Goal: Answer question/provide support: Answer question/provide support

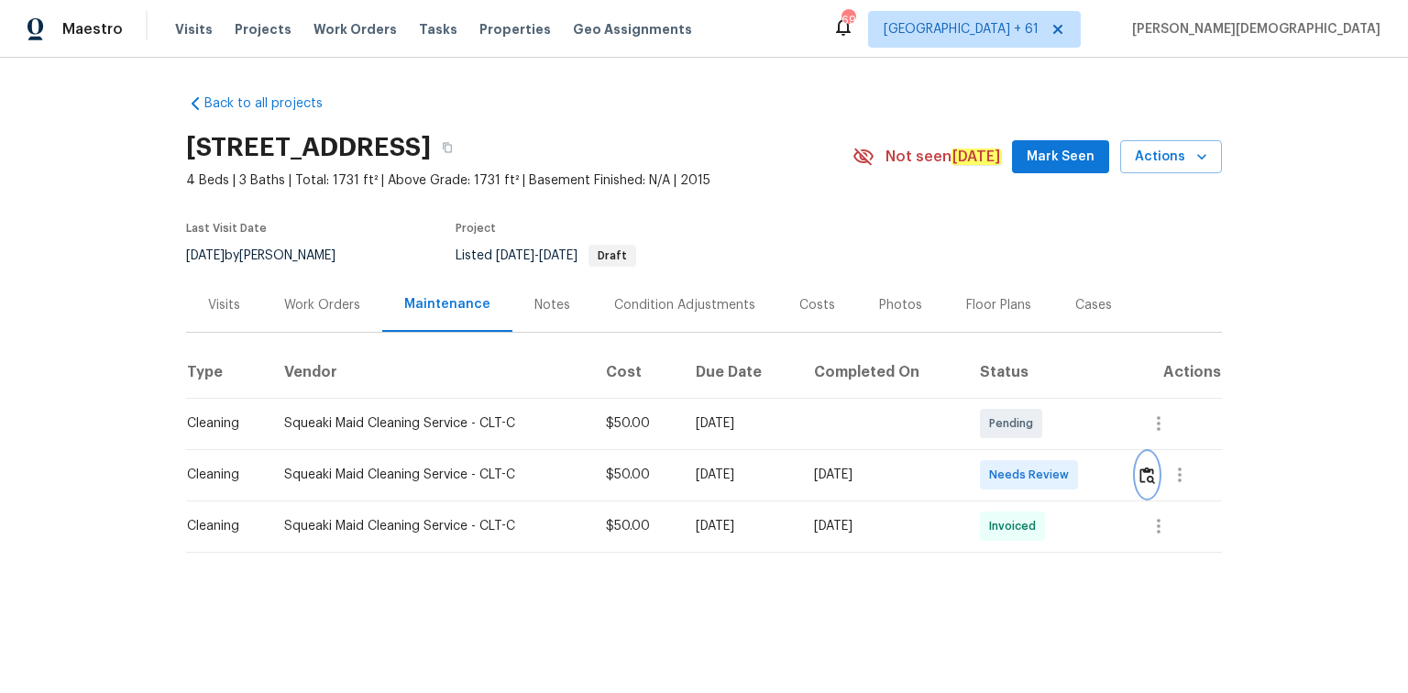
click at [1001, 463] on img "button" at bounding box center [1147, 475] width 16 height 17
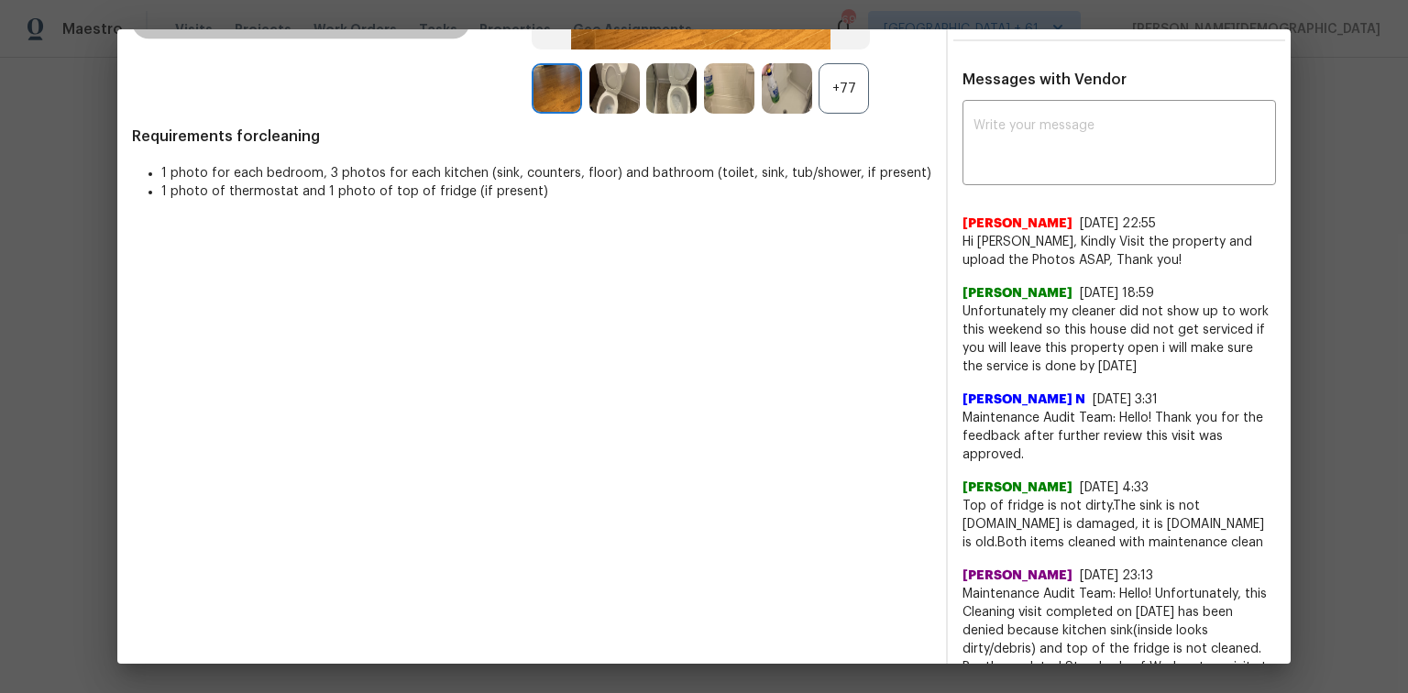
scroll to position [440, 0]
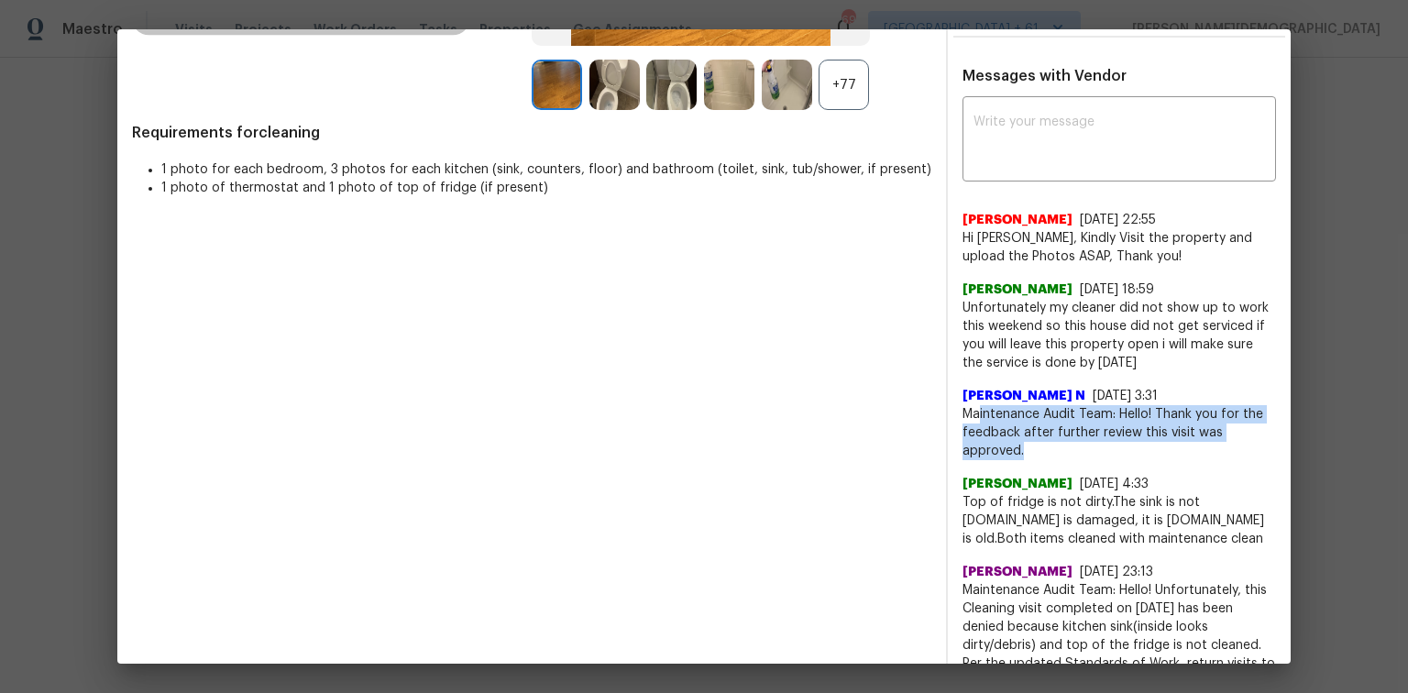
drag, startPoint x: 969, startPoint y: 395, endPoint x: 1089, endPoint y: 431, distance: 125.3
click at [1001, 431] on span "Maintenance Audit Team: Hello! Thank you for the feedback after further review …" at bounding box center [1118, 432] width 313 height 55
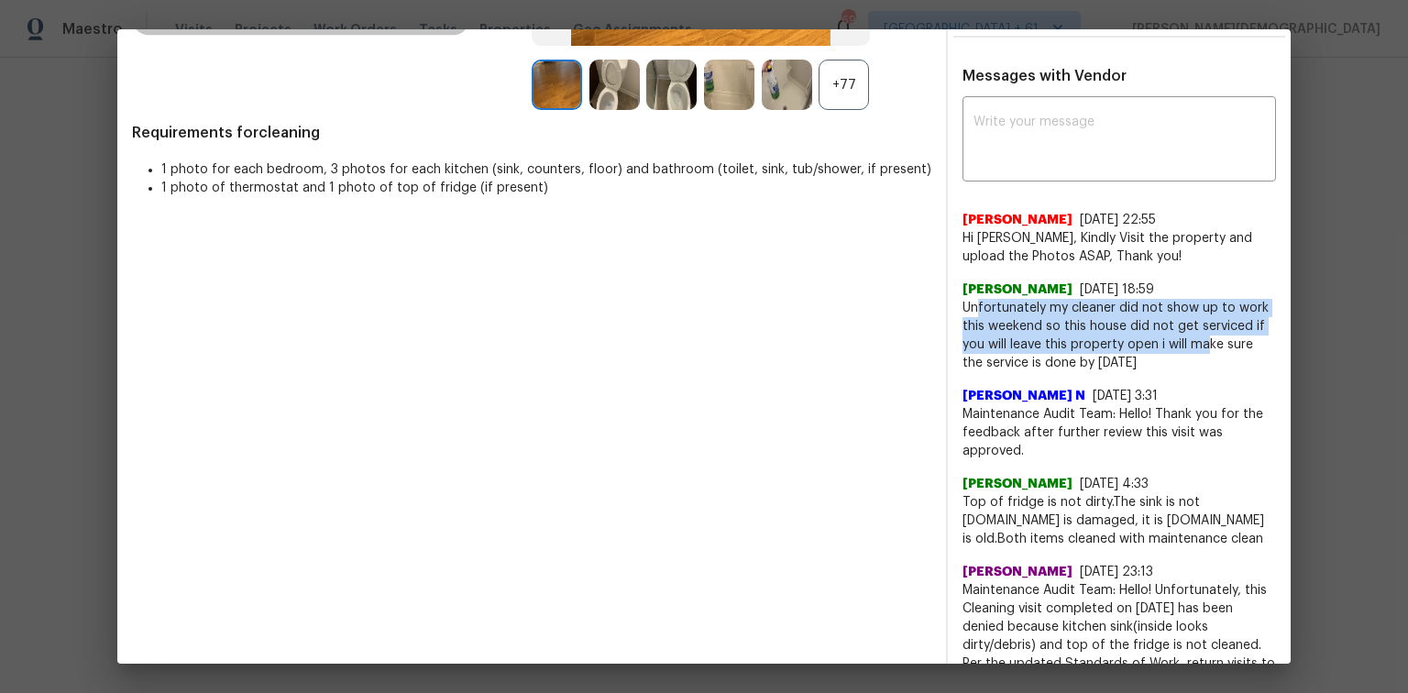
drag, startPoint x: 1067, startPoint y: 283, endPoint x: 1199, endPoint y: 334, distance: 141.3
click at [1001, 334] on span "Unfortunately my cleaner did not show up to work this weekend so this house did…" at bounding box center [1118, 335] width 313 height 73
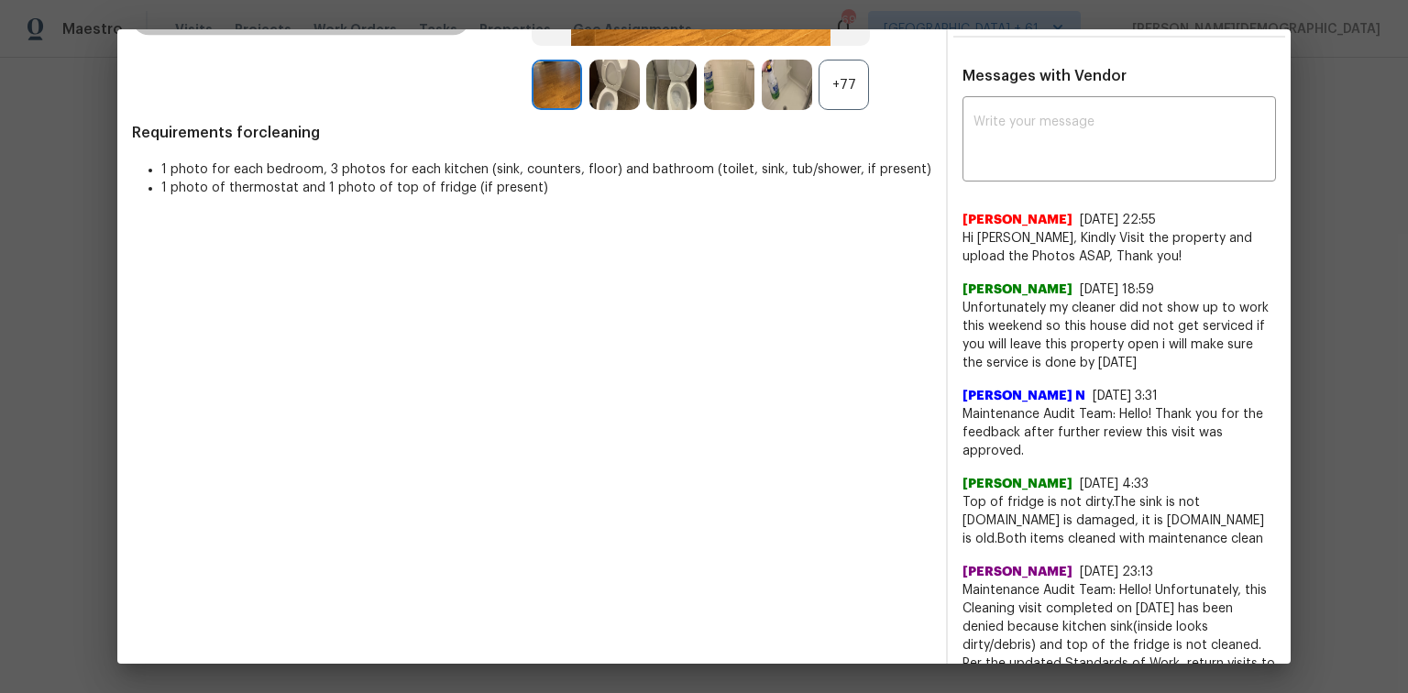
click at [1001, 340] on span "Unfortunately my cleaner did not show up to work this weekend so this house did…" at bounding box center [1118, 335] width 313 height 73
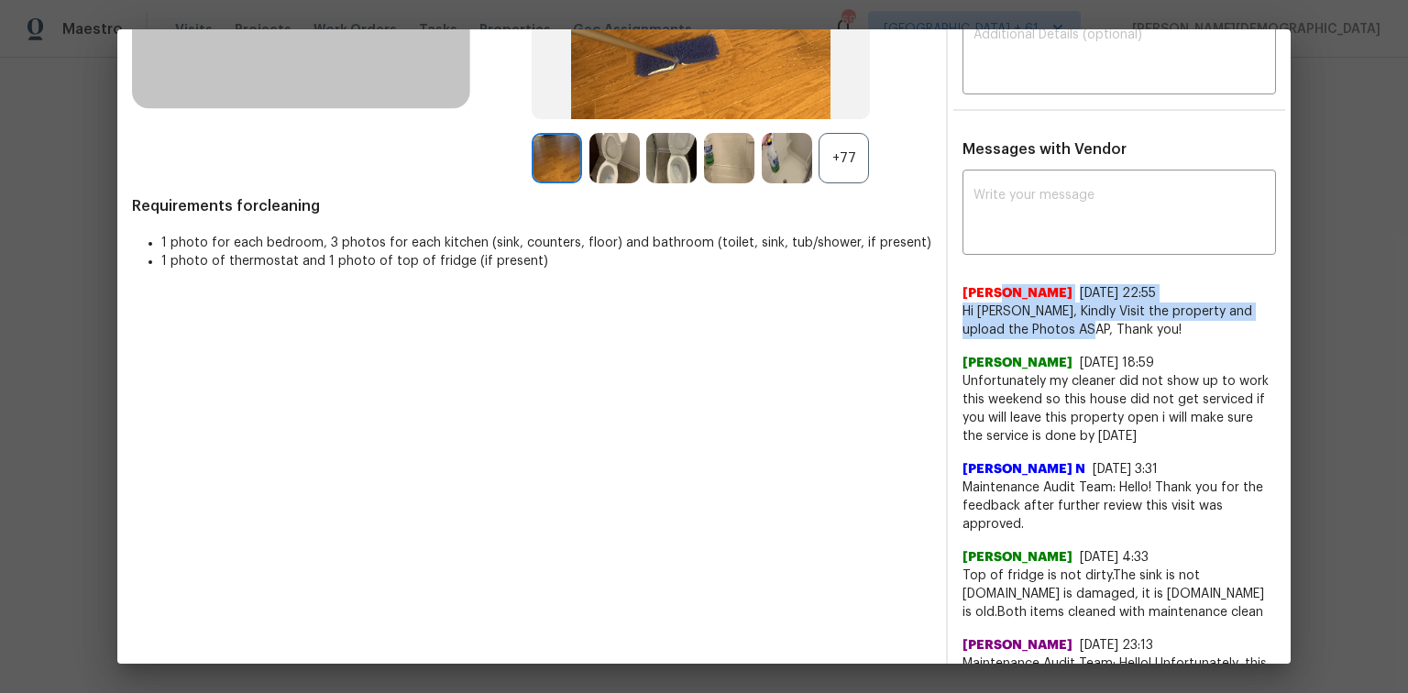
drag, startPoint x: 990, startPoint y: 280, endPoint x: 1083, endPoint y: 308, distance: 97.5
click at [1001, 308] on div "Akshaya Narayanan 10/6/25, 22:55 Hi Jutta Cameron, Kindly Visit the property an…" at bounding box center [1118, 311] width 313 height 55
click at [1001, 308] on span "Hi Jutta Cameron, Kindly Visit the property and upload the Photos ASAP, Thank y…" at bounding box center [1118, 320] width 313 height 37
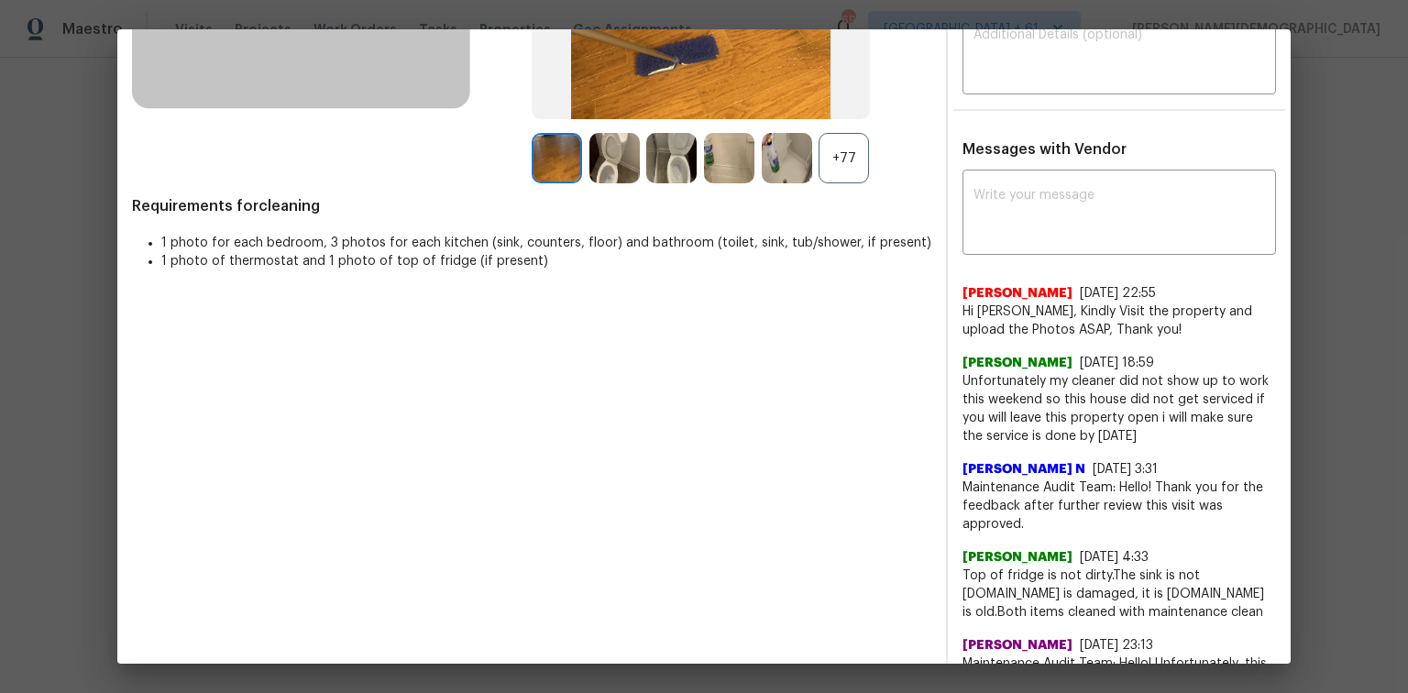
click at [1001, 311] on span "Hi Jutta Cameron, Kindly Visit the property and upload the Photos ASAP, Thank y…" at bounding box center [1118, 320] width 313 height 37
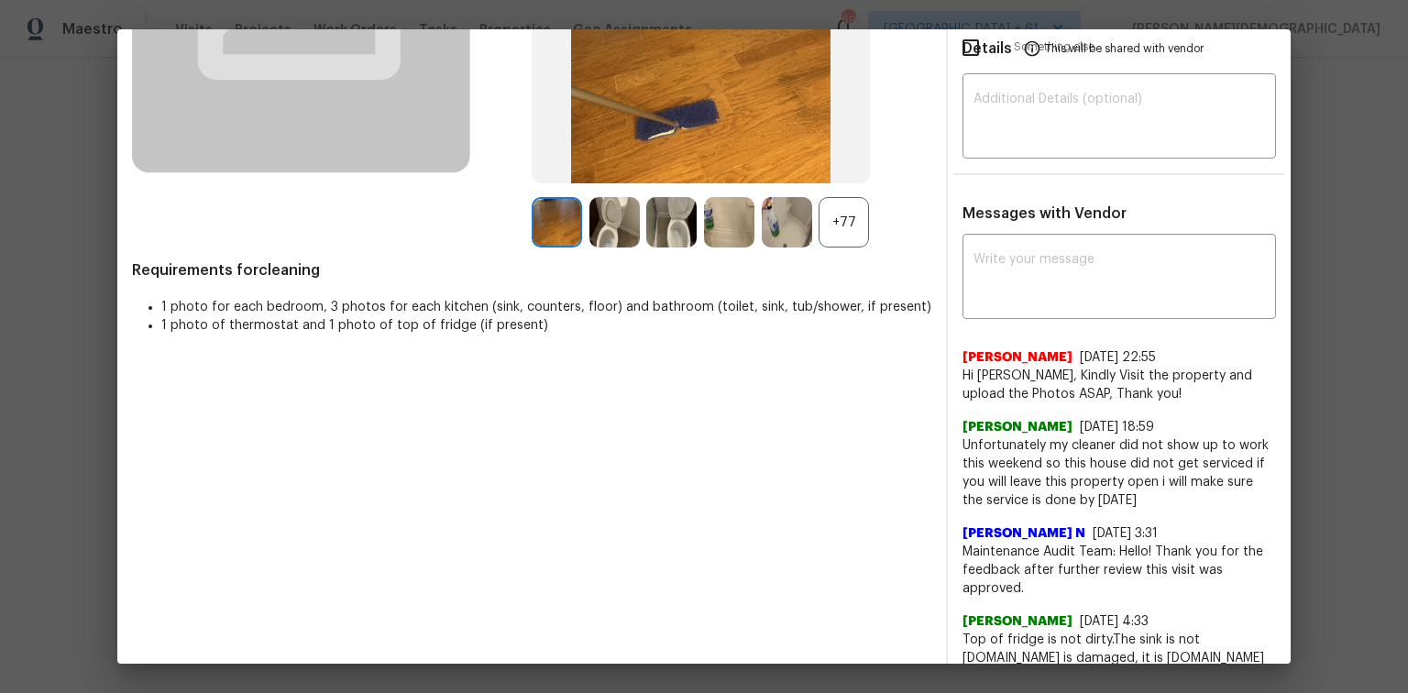
scroll to position [220, 0]
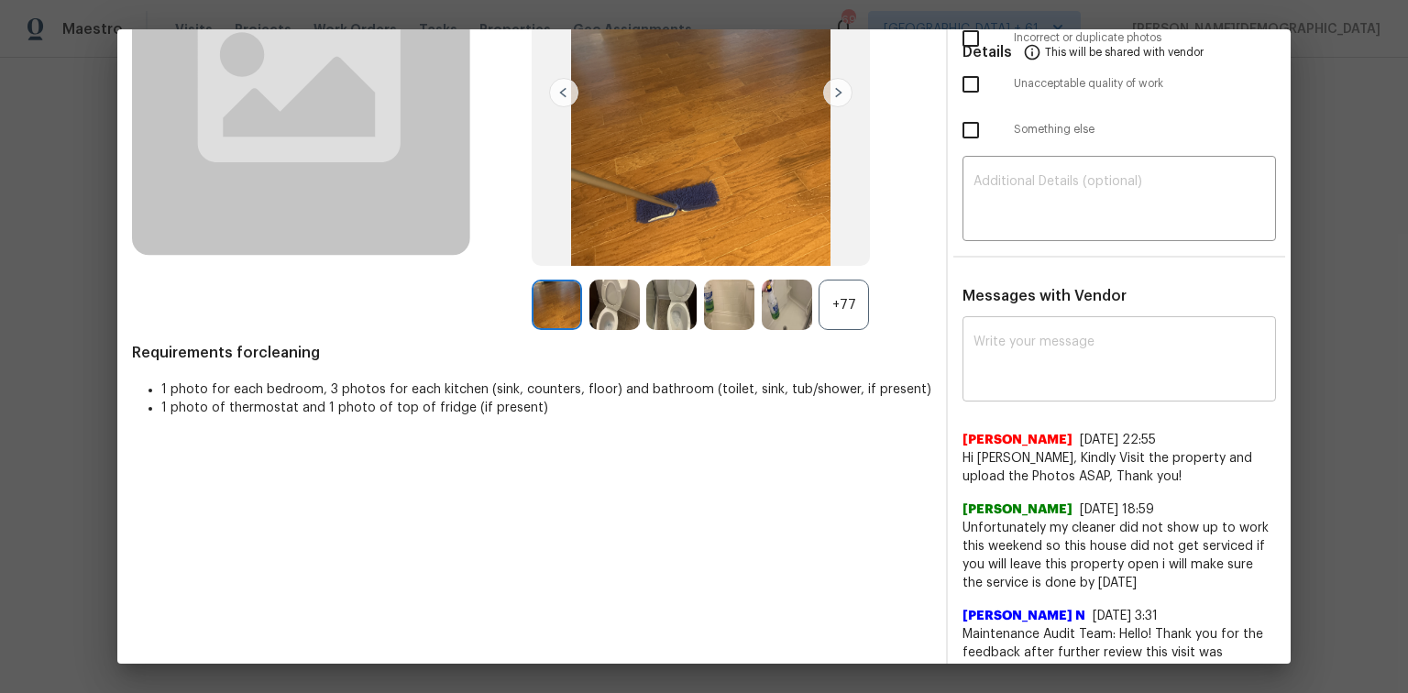
click at [1001, 335] on textarea at bounding box center [1118, 360] width 291 height 51
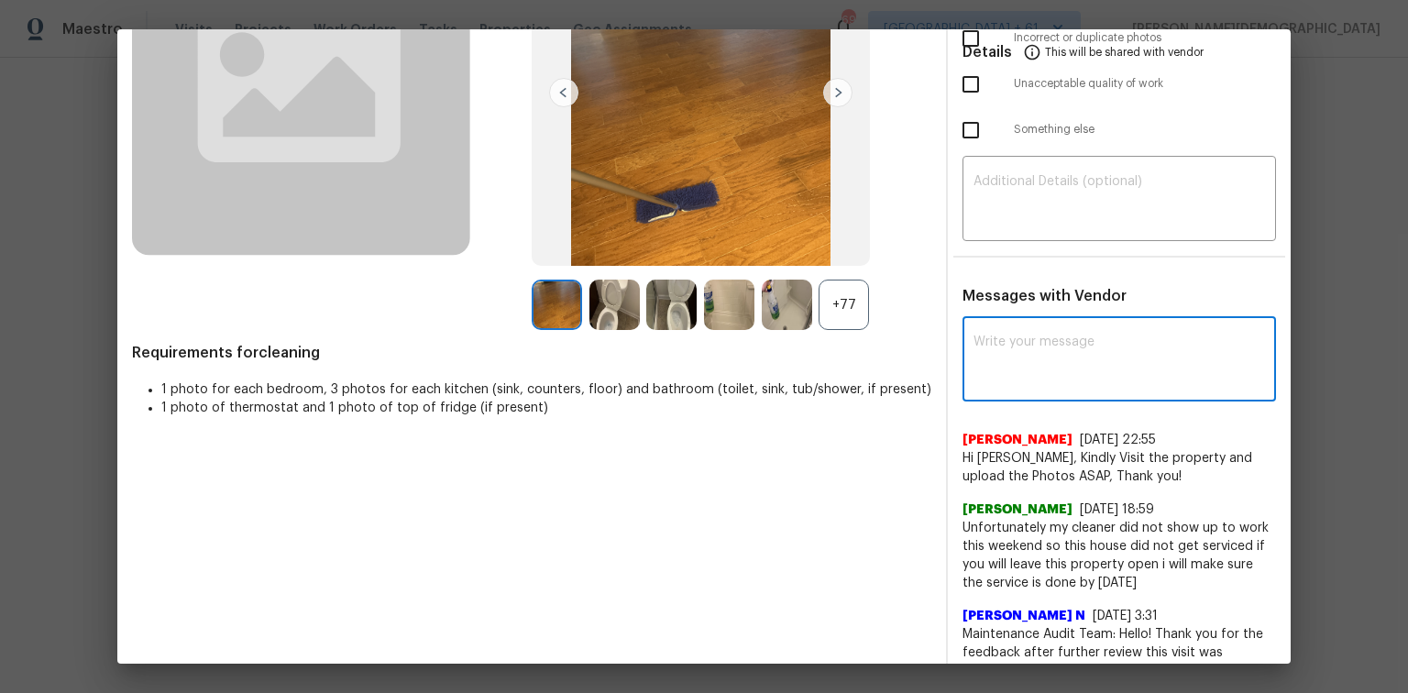
paste textarea "Maintenance Audit Team: Hello! Unfortunately, this cleaning visit completed on …"
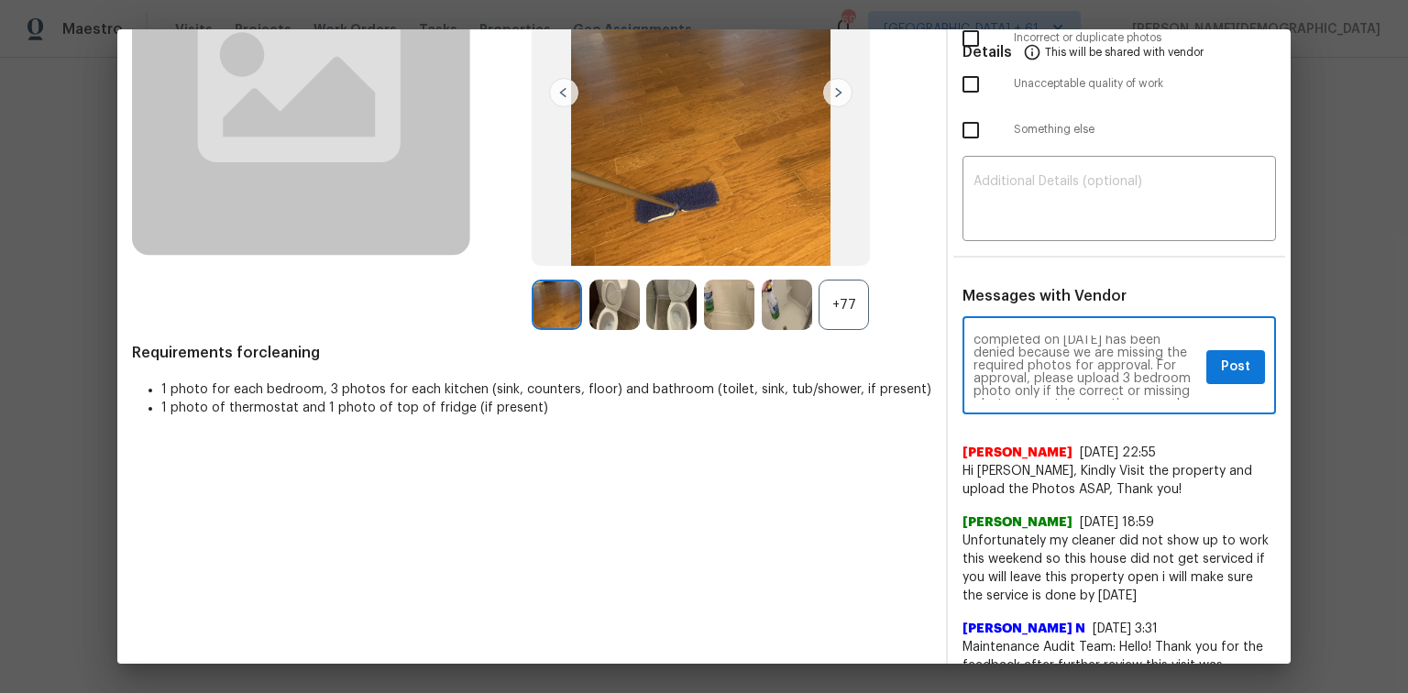
scroll to position [0, 0]
type textarea "Maintenance Audit Team: Hello! Unfortunately, this cleaning visit completed on …"
click at [1001, 200] on textarea at bounding box center [1118, 200] width 291 height 51
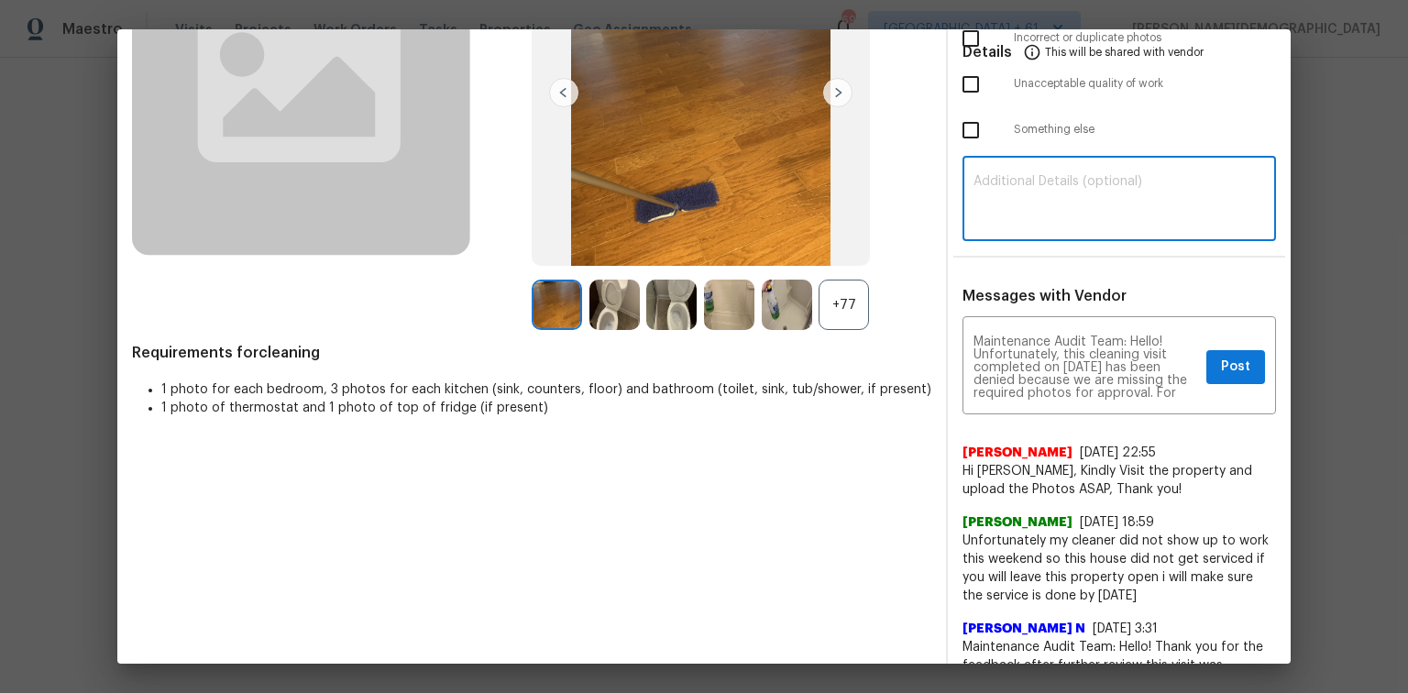
paste textarea "Maintenance Audit Team: Hello! Unfortunately, this cleaning visit completed on …"
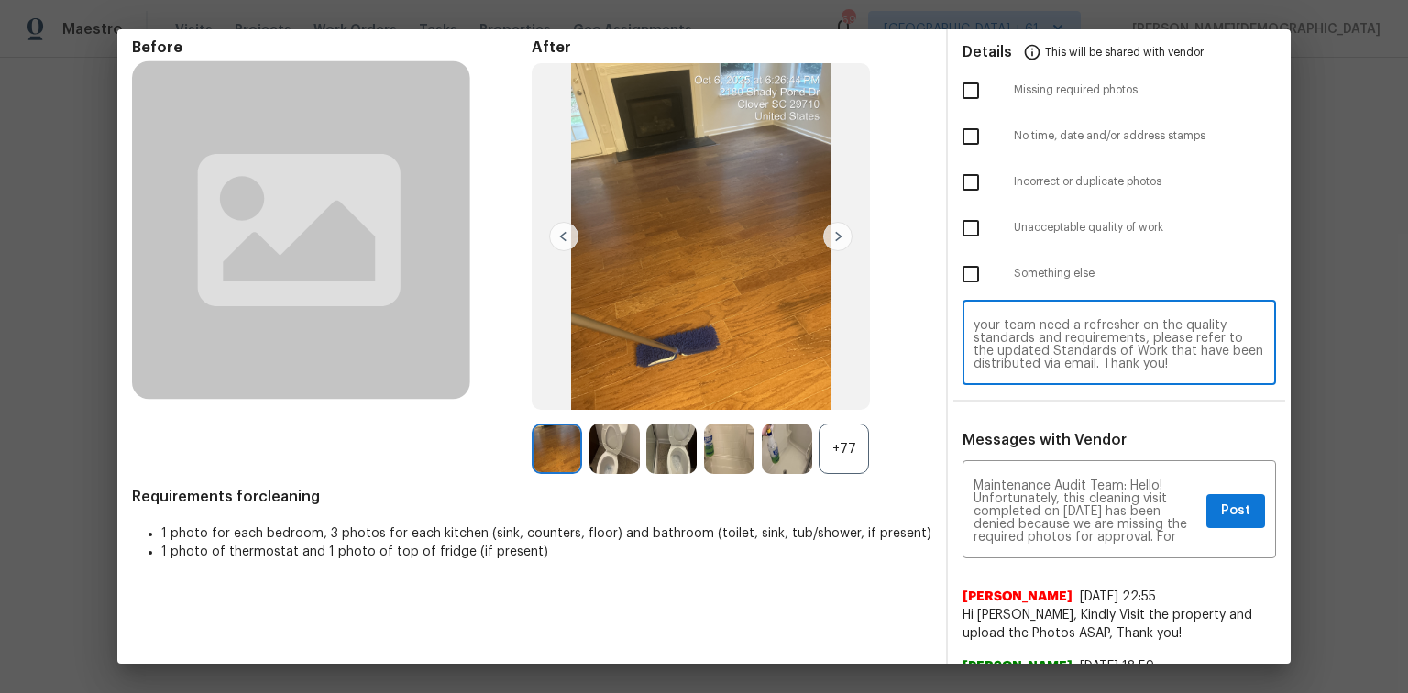
scroll to position [147, 0]
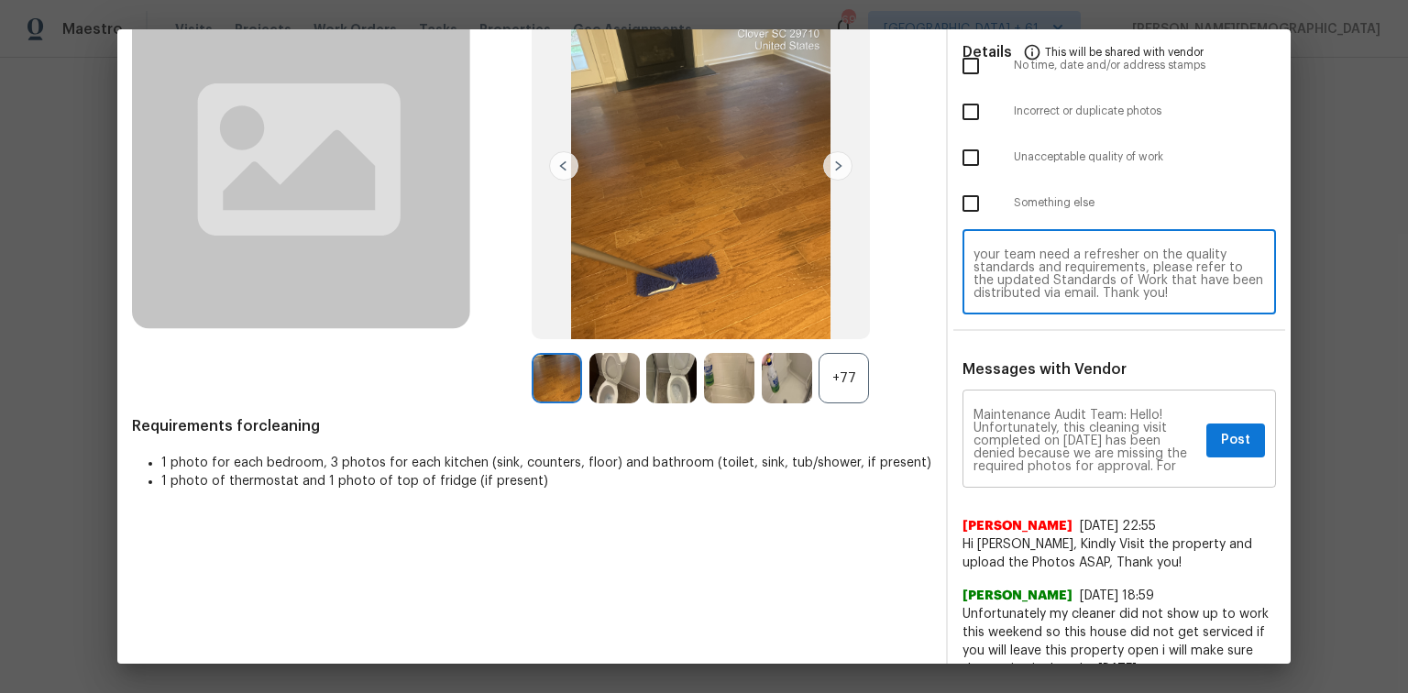
type textarea "Maintenance Audit Team: Hello! Unfortunately, this cleaning visit completed on …"
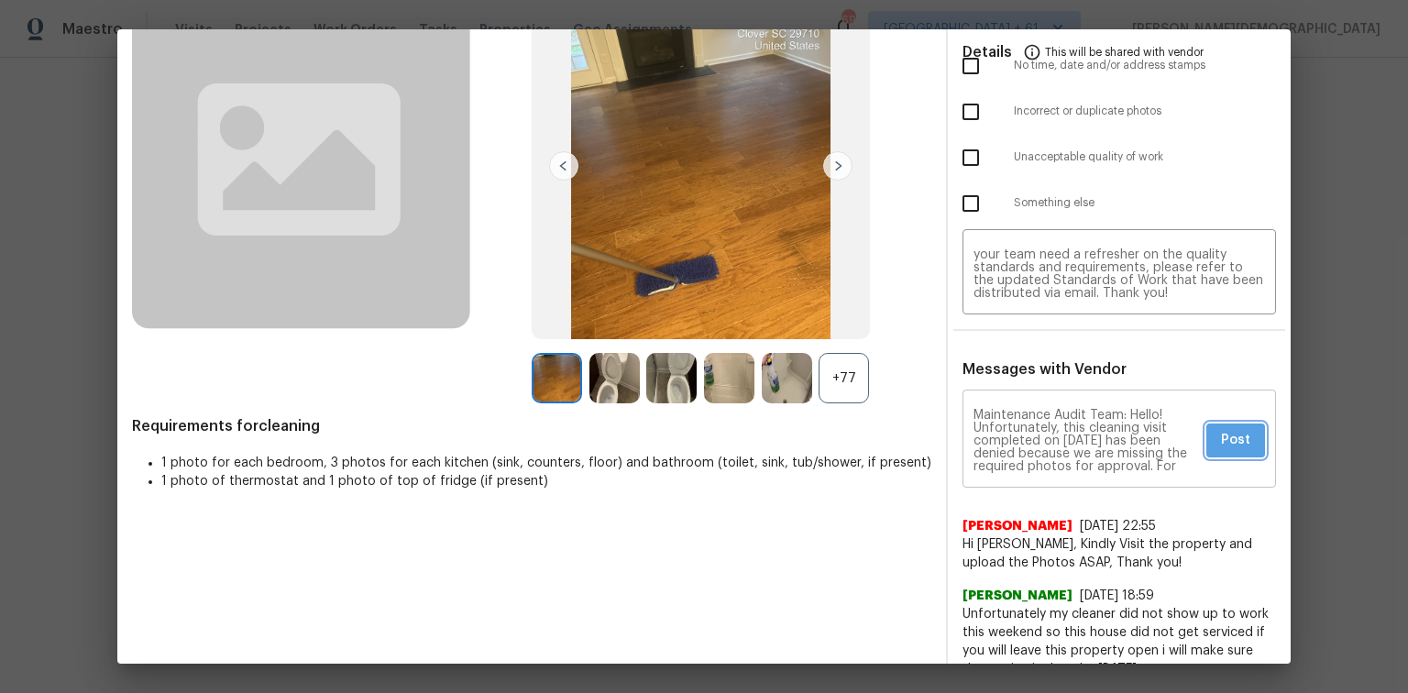
click at [1001, 438] on button "Post" at bounding box center [1235, 440] width 59 height 34
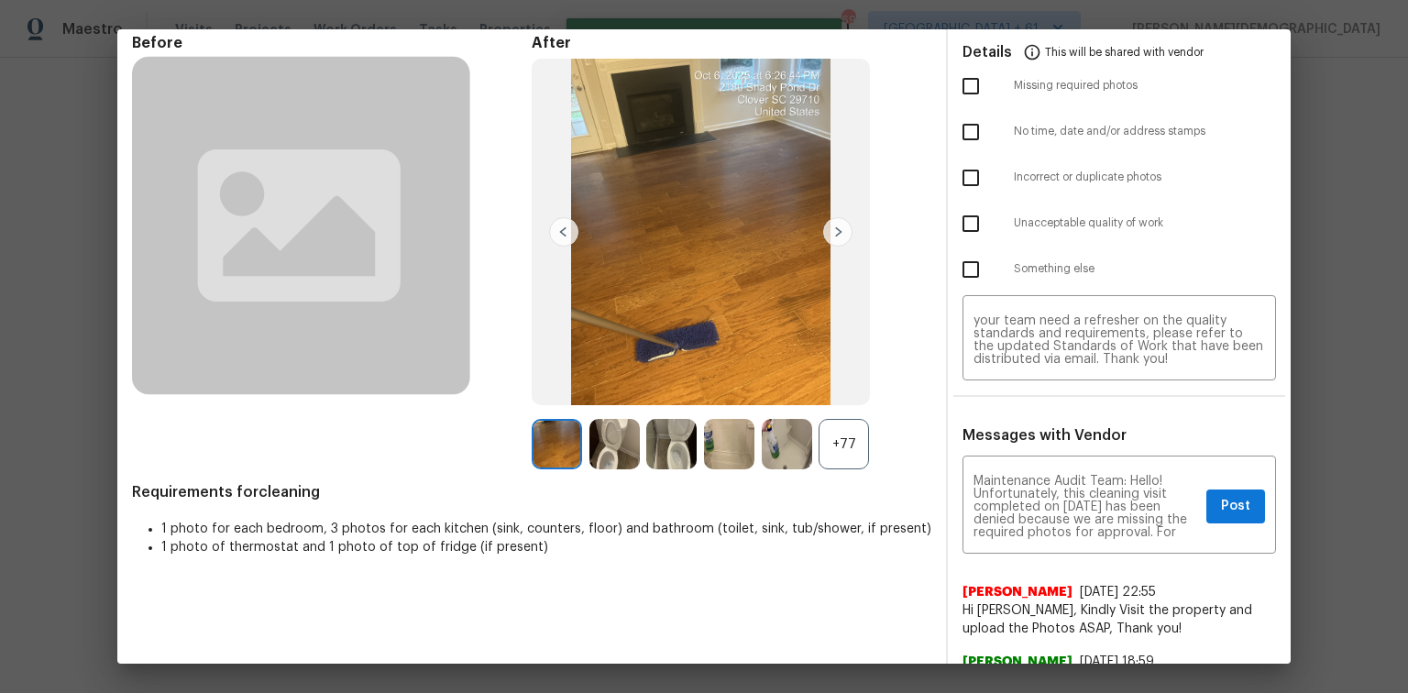
scroll to position [0, 0]
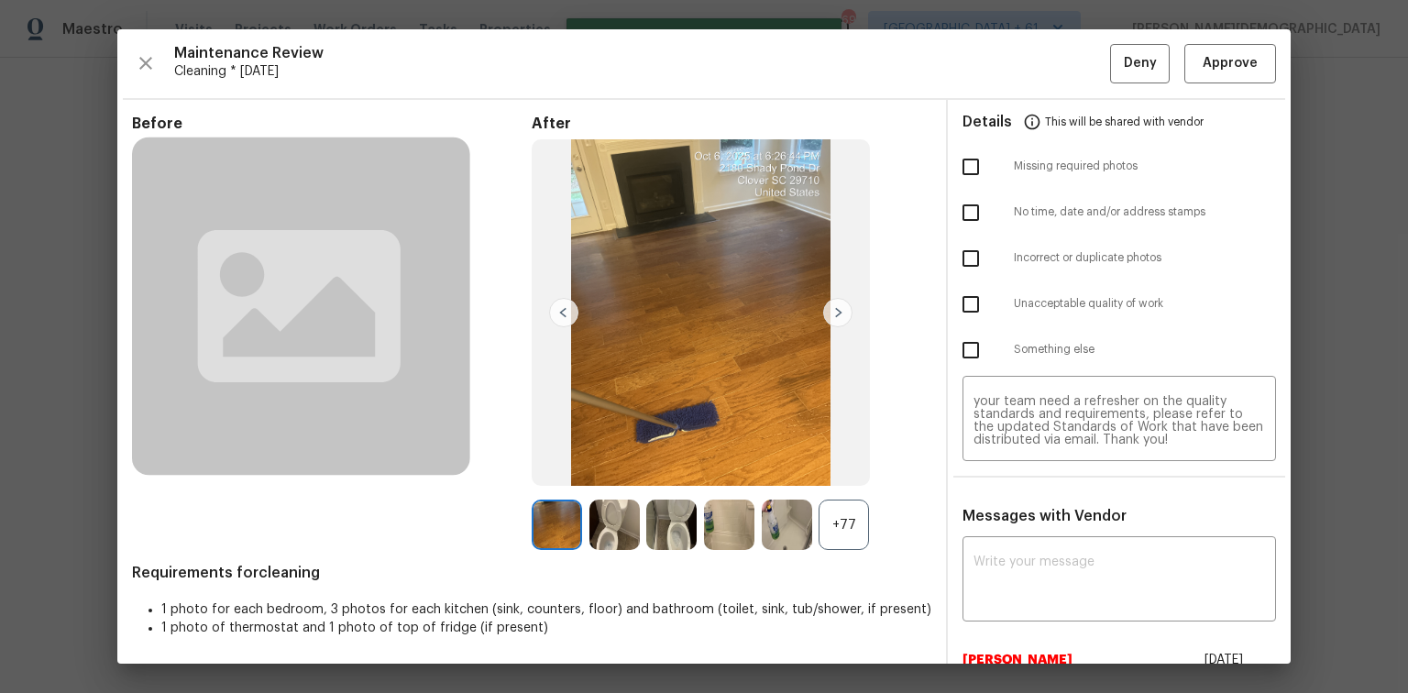
drag, startPoint x: 965, startPoint y: 173, endPoint x: 978, endPoint y: 202, distance: 31.2
click at [967, 173] on input "checkbox" at bounding box center [970, 167] width 38 height 38
checkbox input "true"
click at [1001, 73] on button "Deny" at bounding box center [1140, 63] width 60 height 39
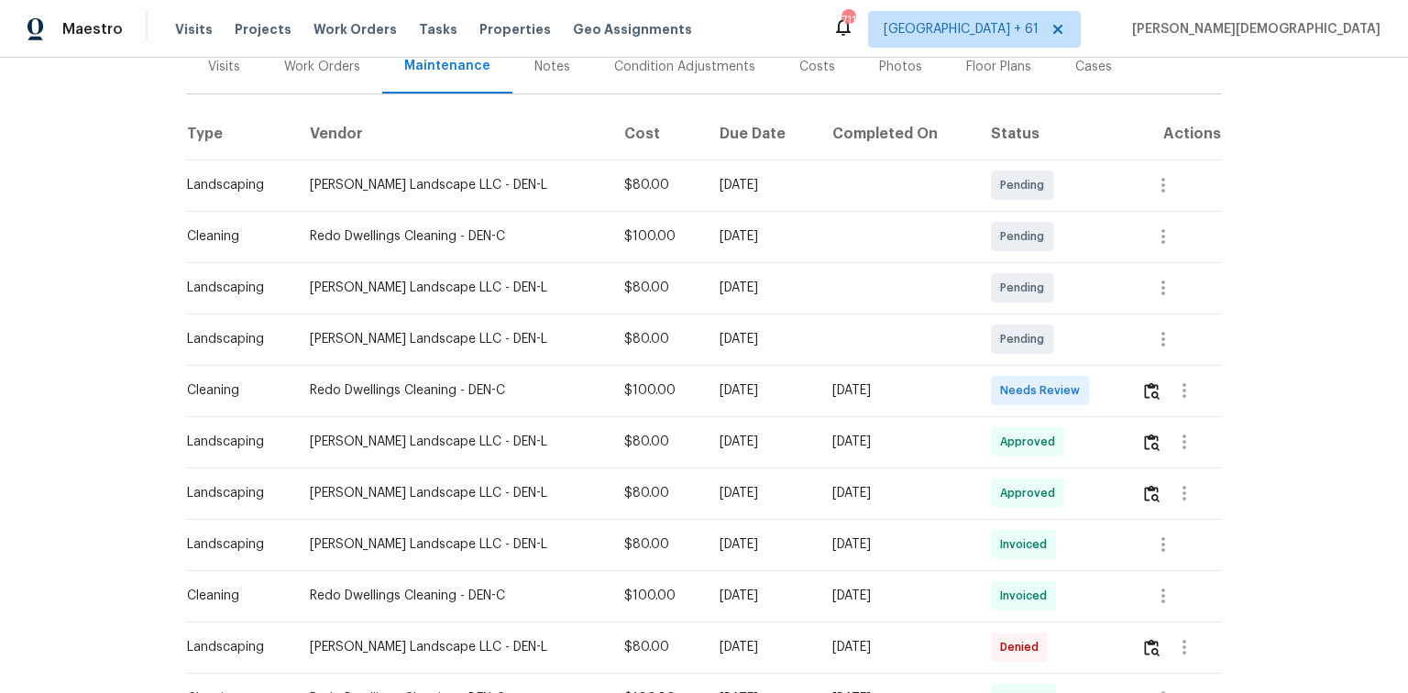
scroll to position [293, 0]
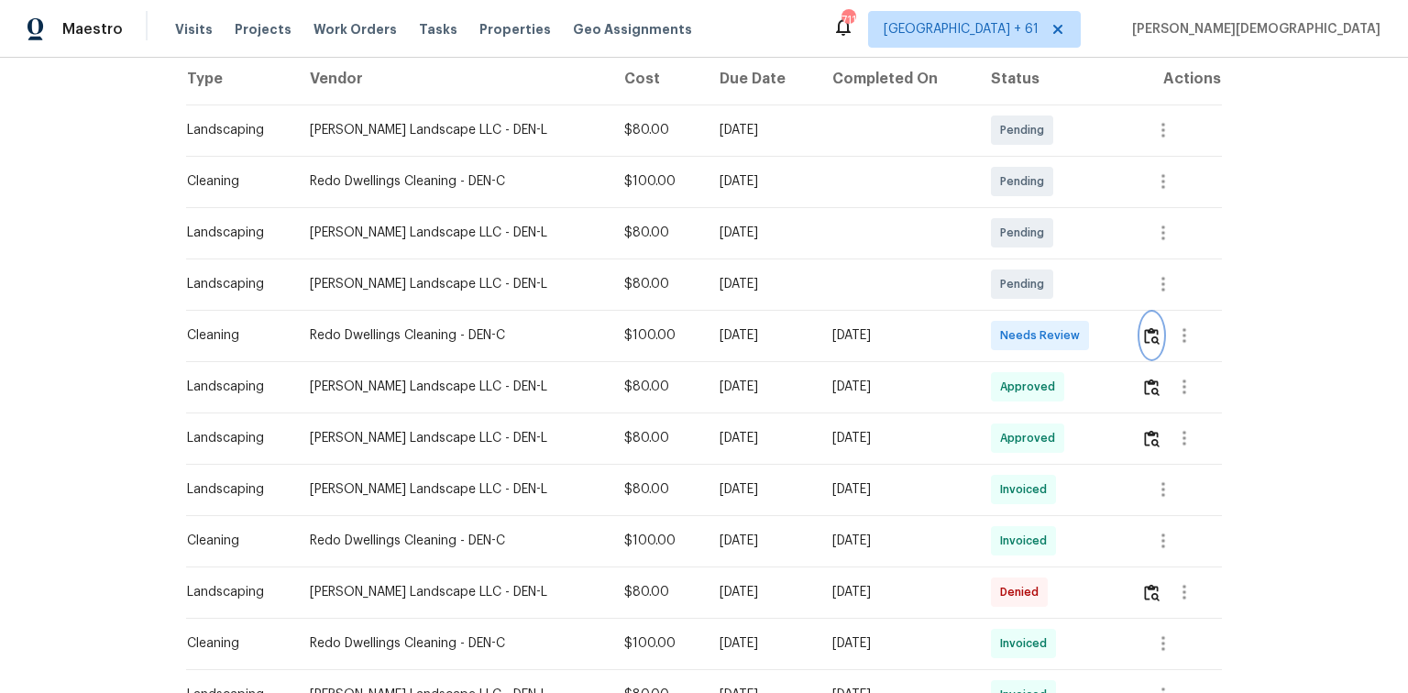
click at [1001, 325] on button "button" at bounding box center [1151, 335] width 21 height 44
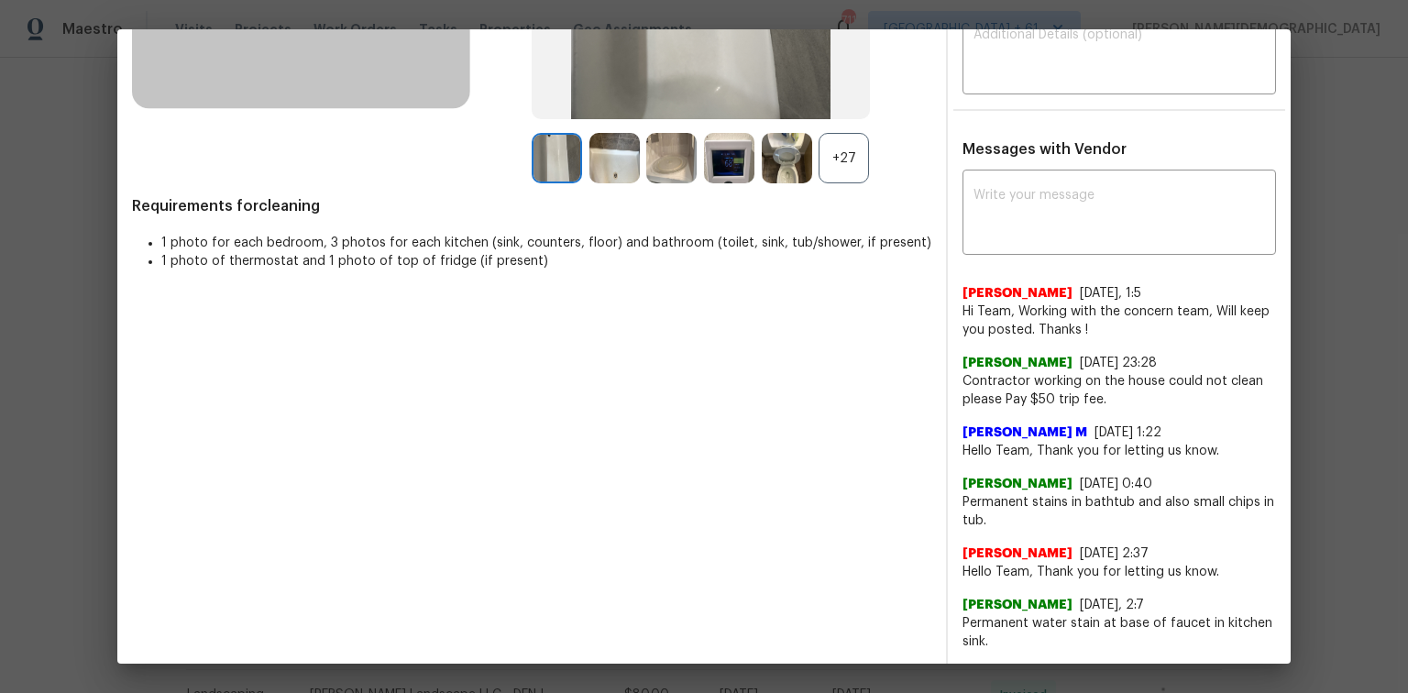
scroll to position [0, 0]
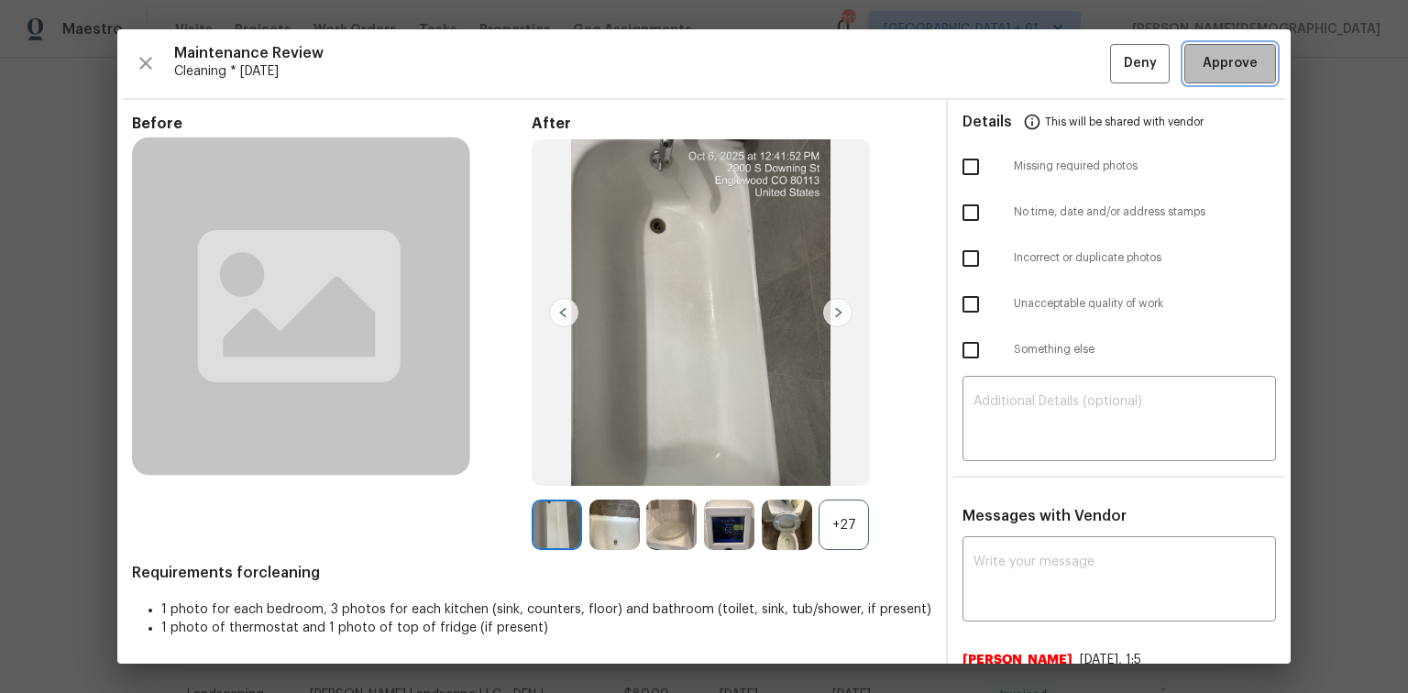
click at [1001, 56] on span "Approve" at bounding box center [1230, 63] width 62 height 23
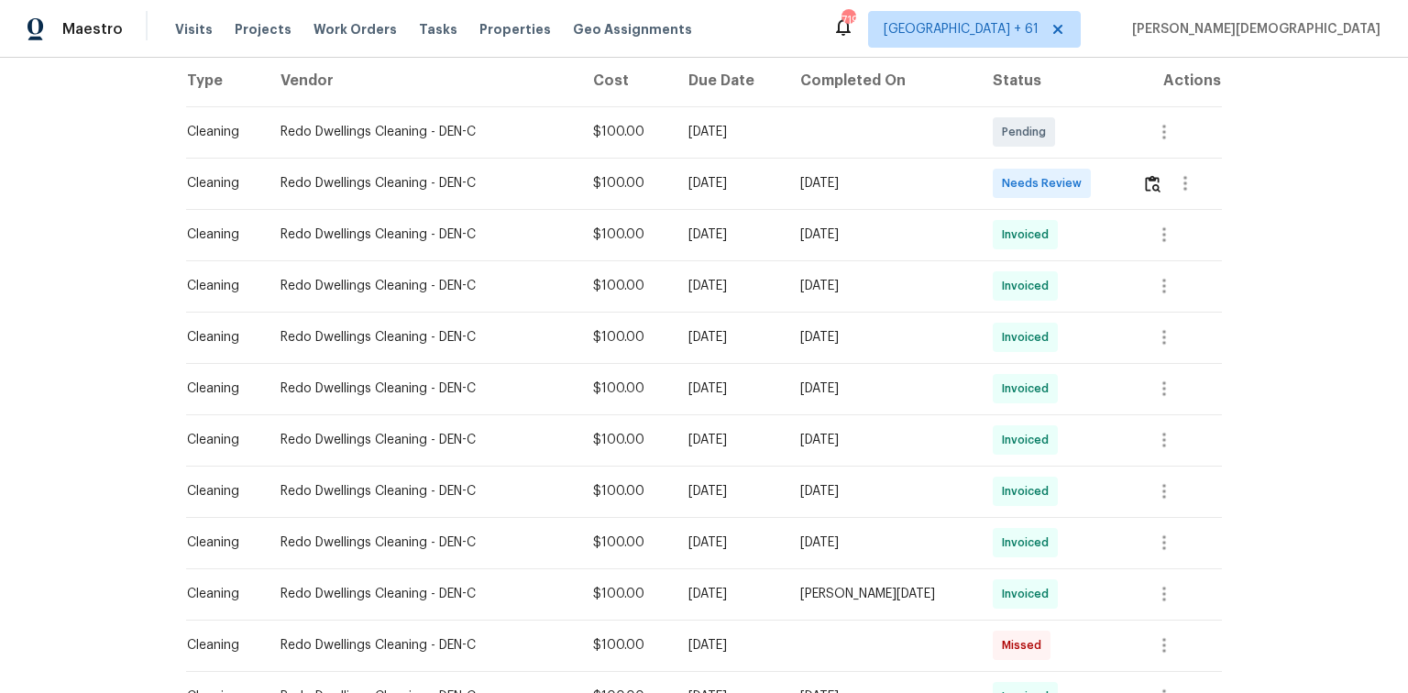
scroll to position [293, 0]
click at [1001, 174] on img "button" at bounding box center [1153, 181] width 16 height 17
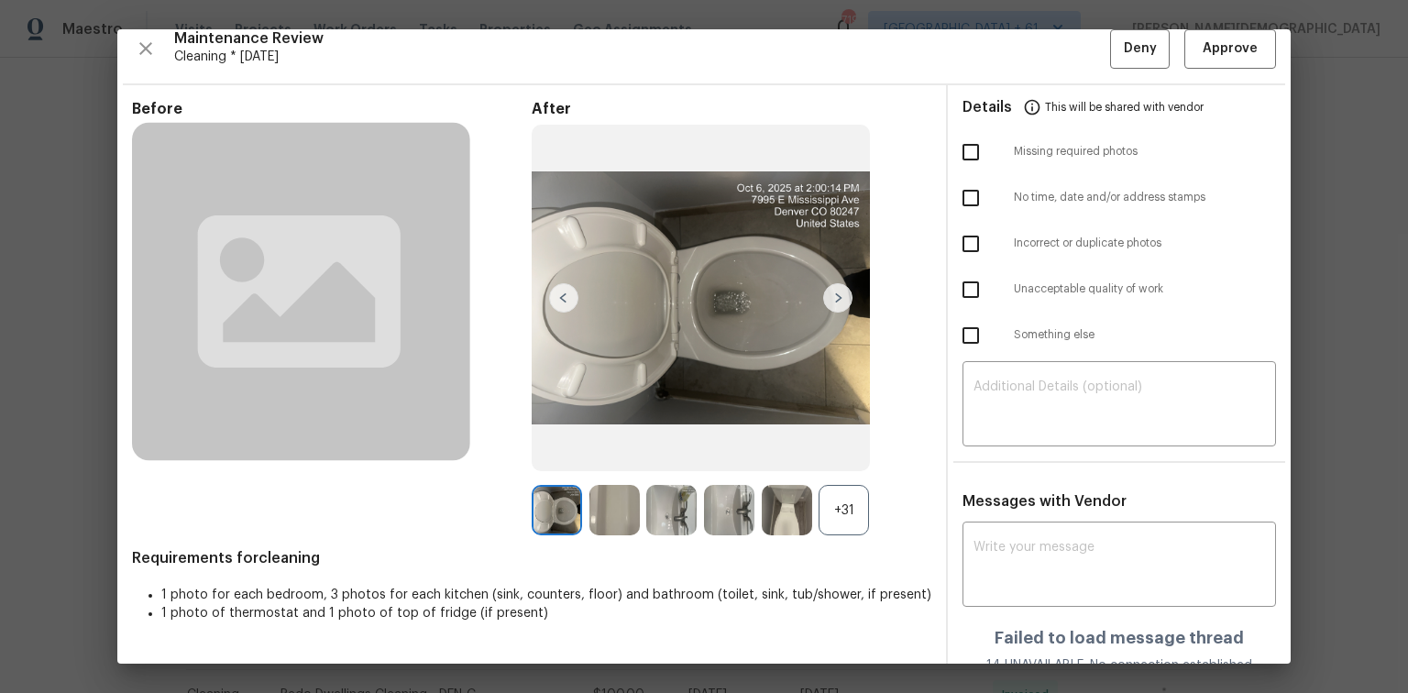
scroll to position [0, 0]
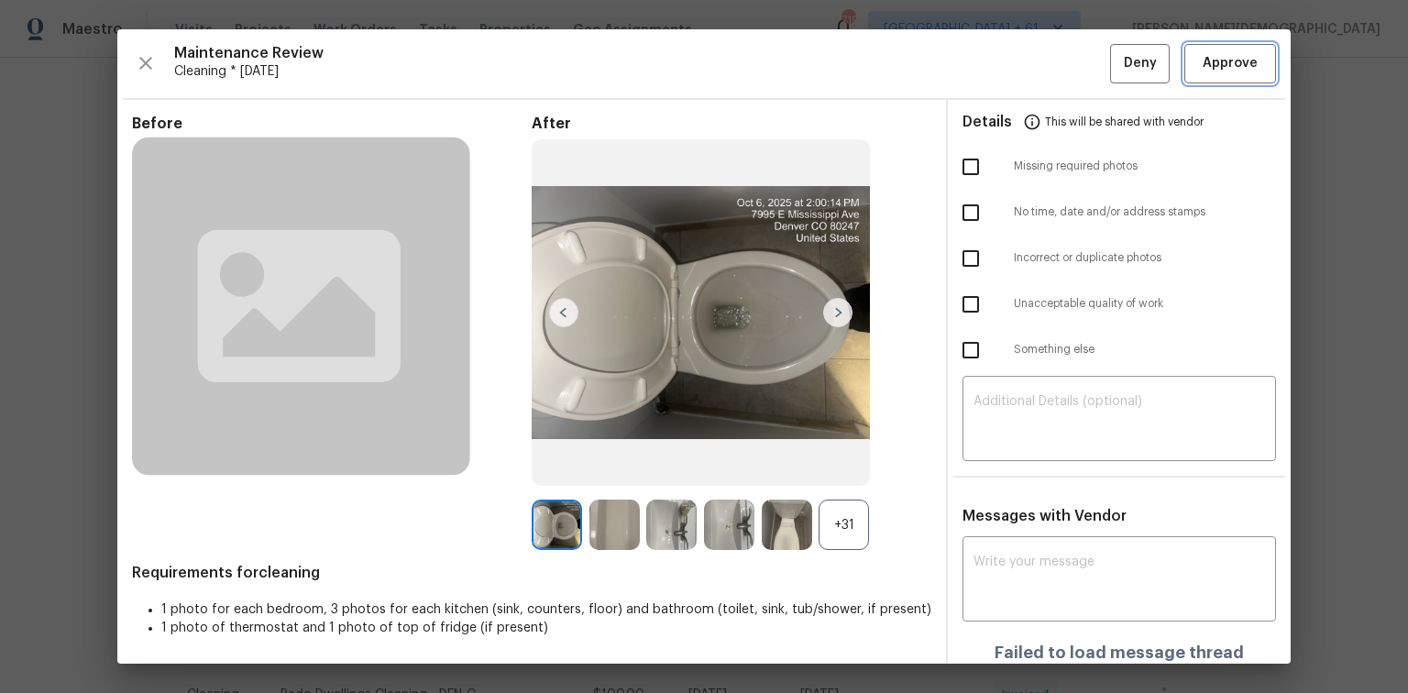
click at [1001, 66] on span "Approve" at bounding box center [1230, 63] width 55 height 23
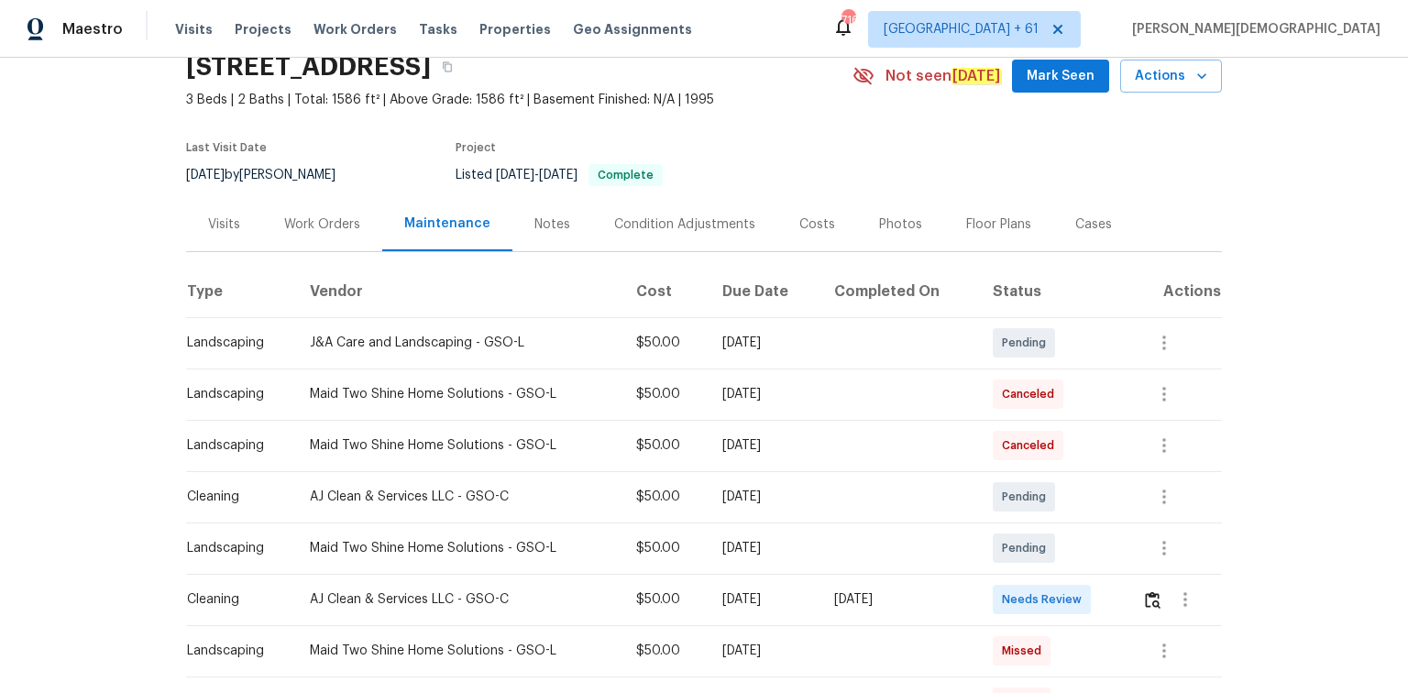
scroll to position [220, 0]
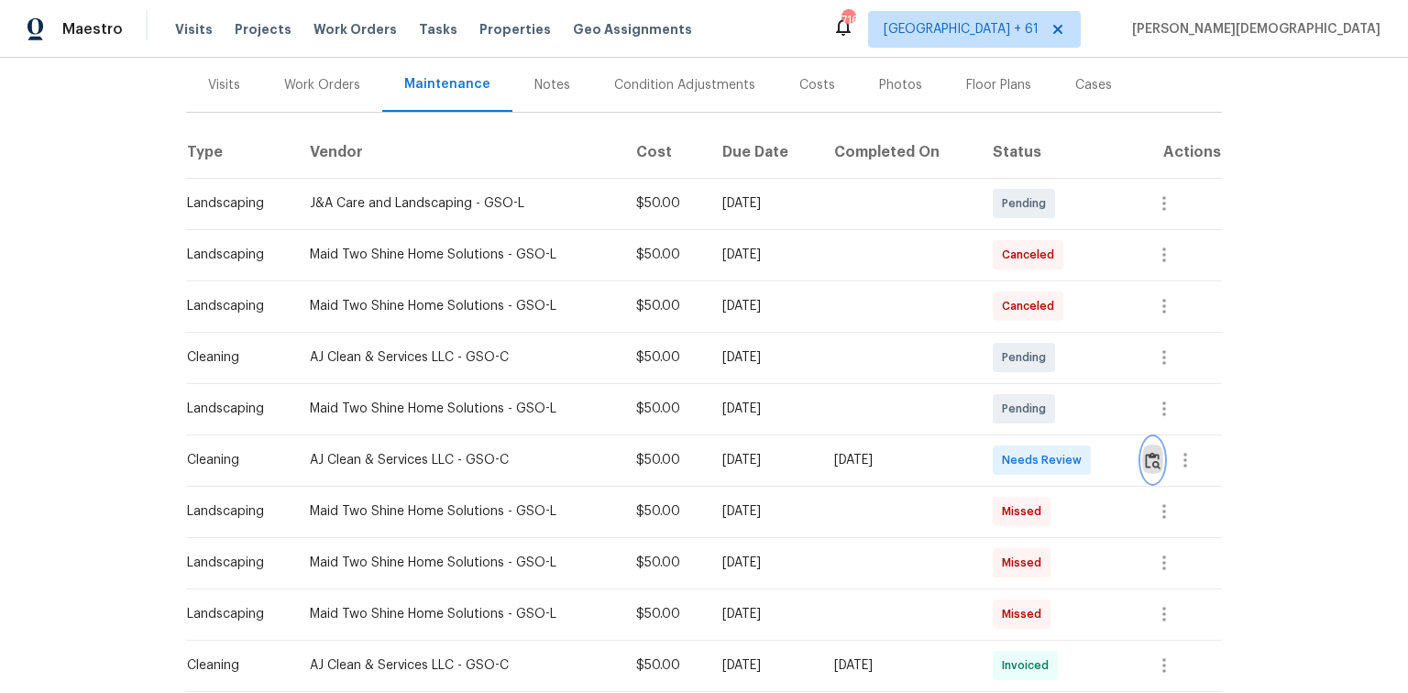
click at [1001, 452] on img "button" at bounding box center [1153, 460] width 16 height 17
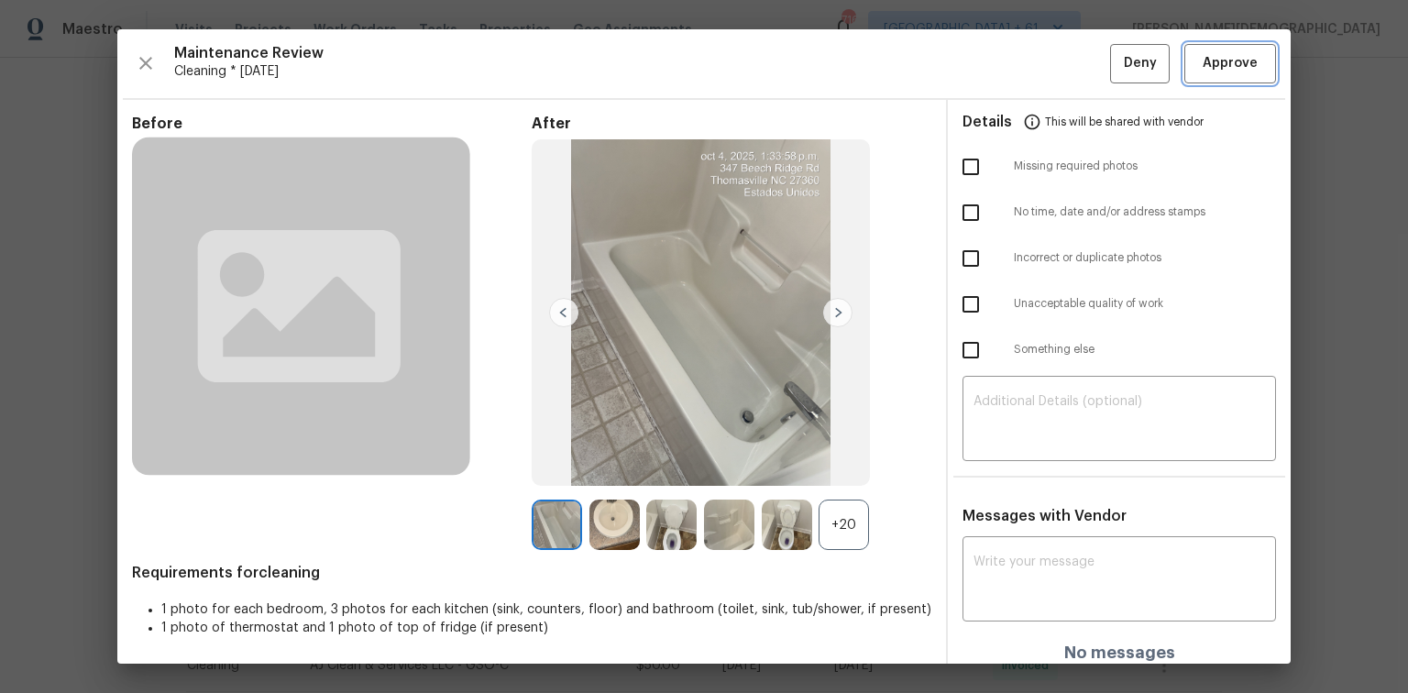
click at [1001, 52] on span "Approve" at bounding box center [1230, 63] width 55 height 23
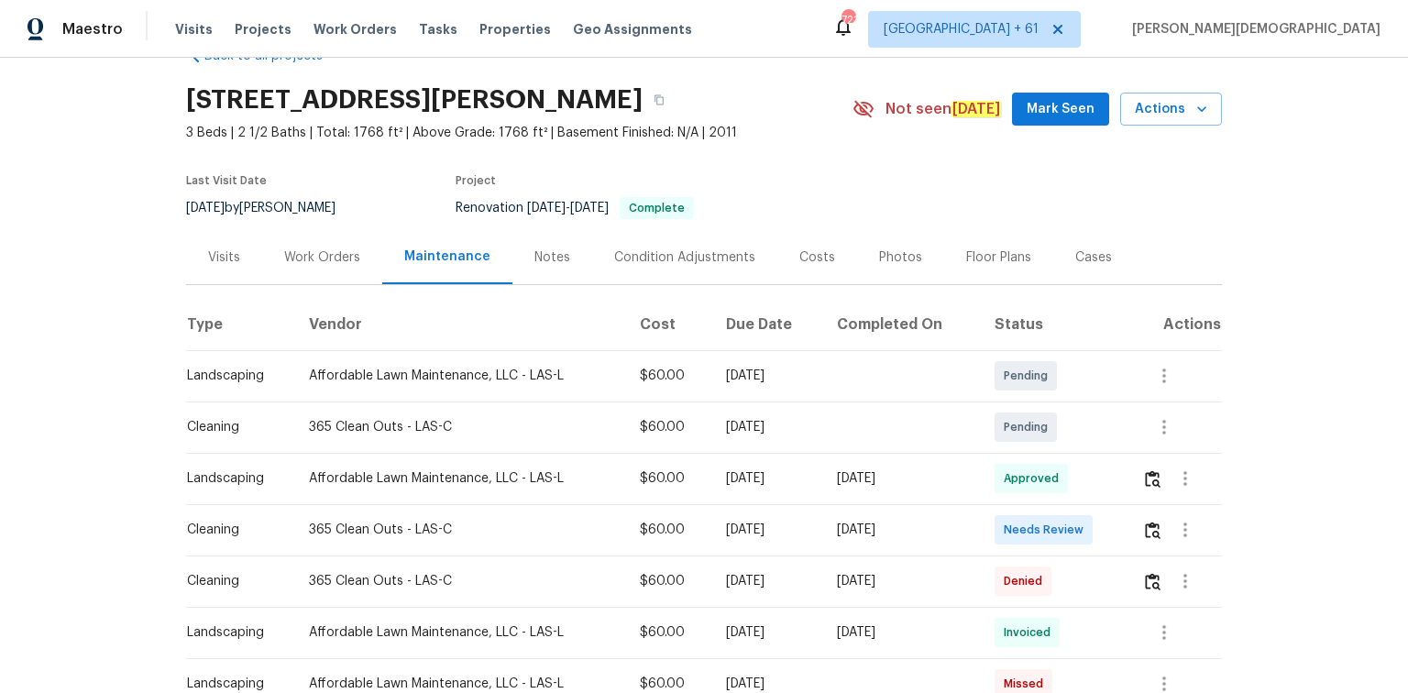
scroll to position [73, 0]
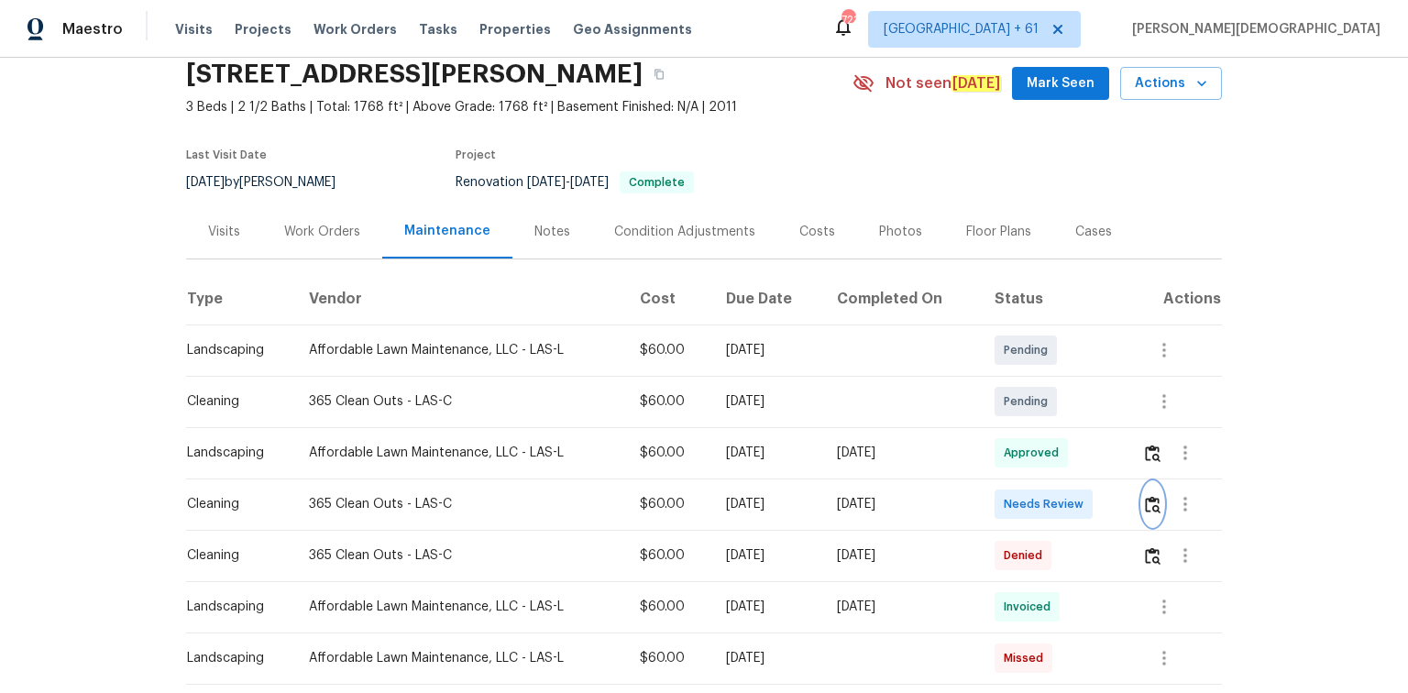
click at [1001, 463] on img "button" at bounding box center [1153, 504] width 16 height 17
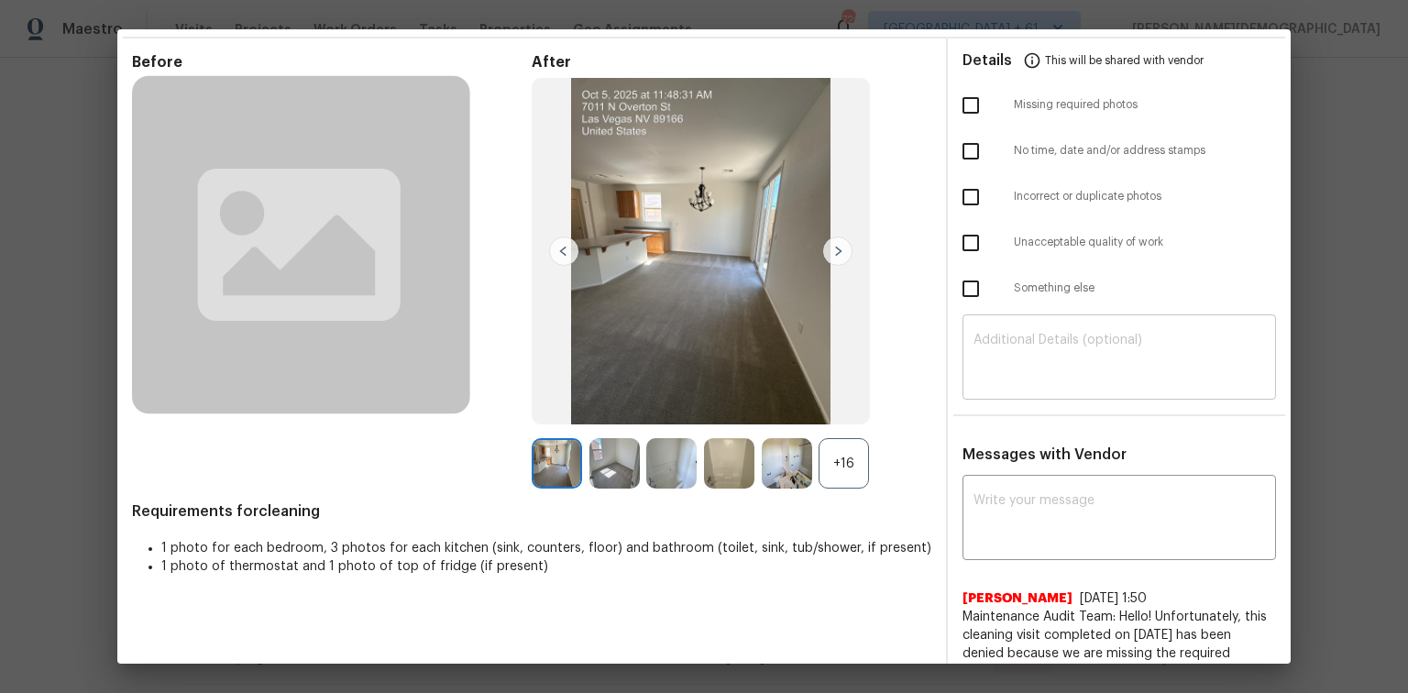
scroll to position [0, 0]
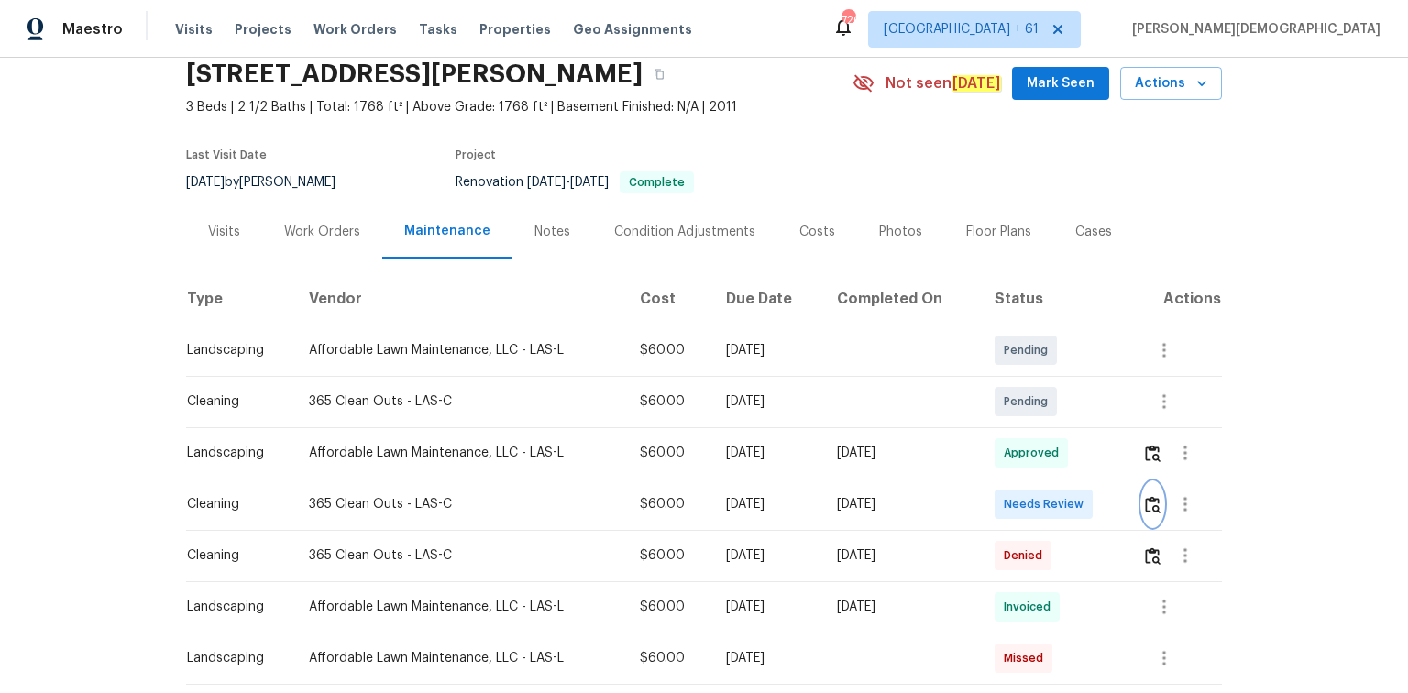
click at [1001, 463] on img "button" at bounding box center [1153, 504] width 16 height 17
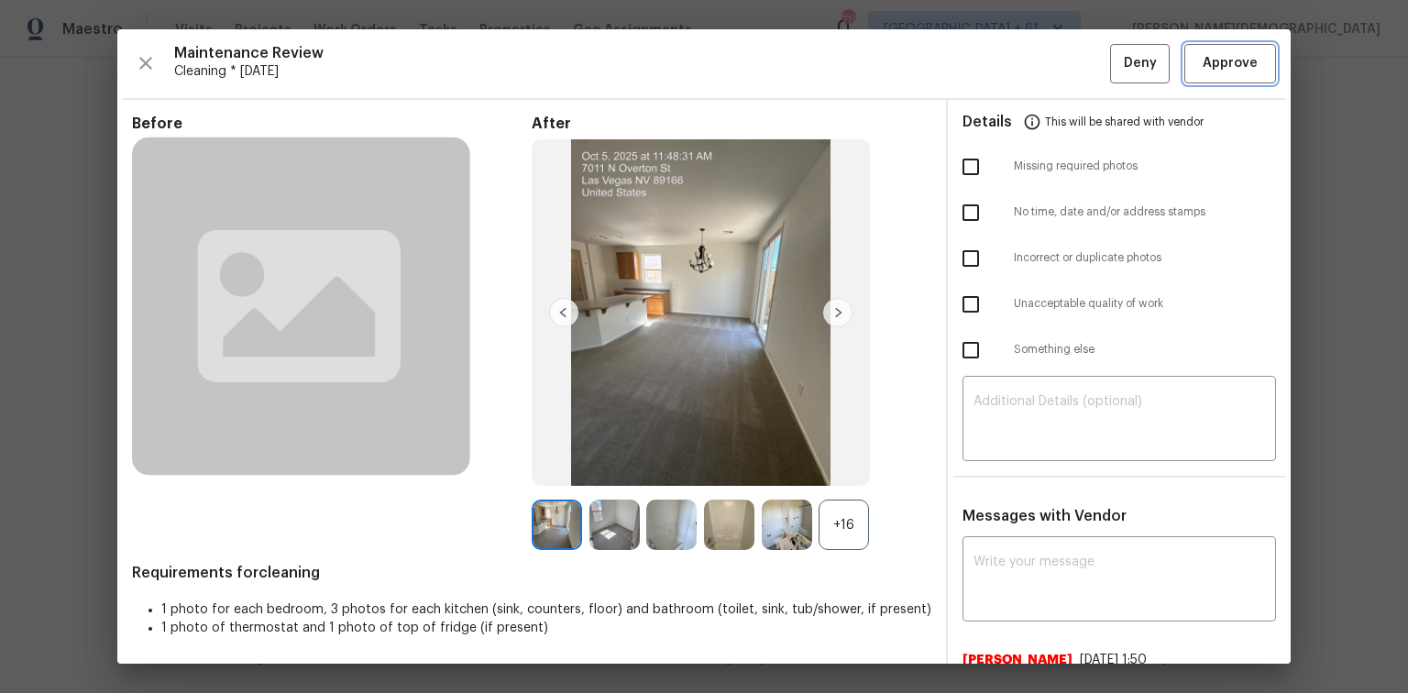
click at [1001, 60] on span "Approve" at bounding box center [1230, 63] width 55 height 23
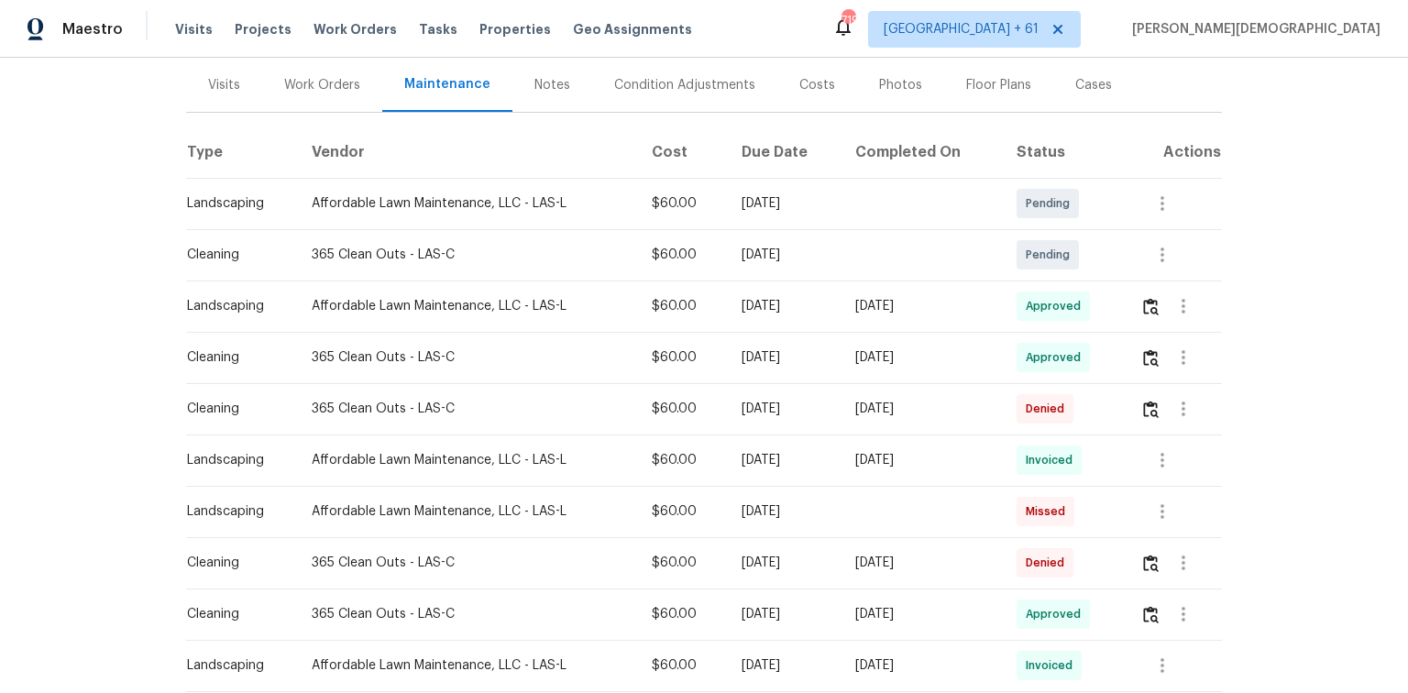
drag, startPoint x: 1246, startPoint y: 442, endPoint x: 1228, endPoint y: 462, distance: 26.6
click at [1001, 442] on div "Back to all projects 7011 Overton St, Las Vegas, NV 89166 3 Beds | 2 1/2 Baths …" at bounding box center [704, 375] width 1408 height 635
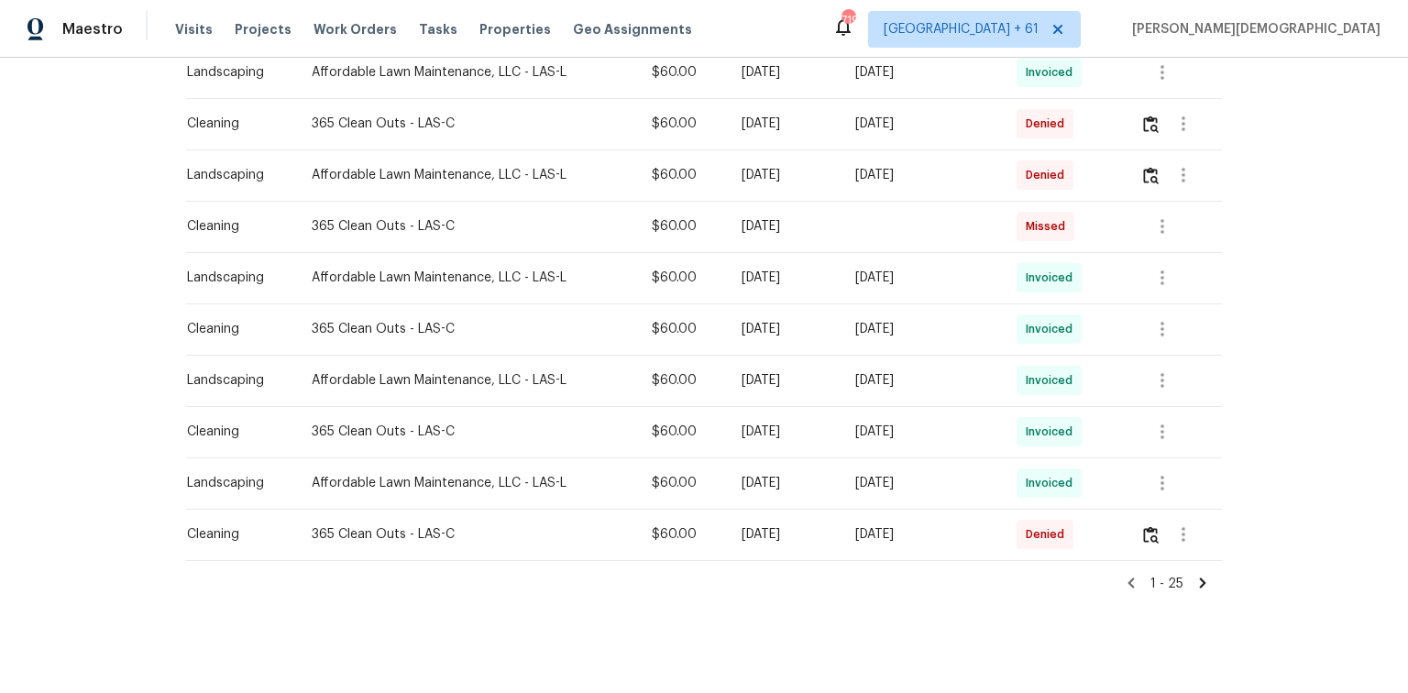
scroll to position [1132, 0]
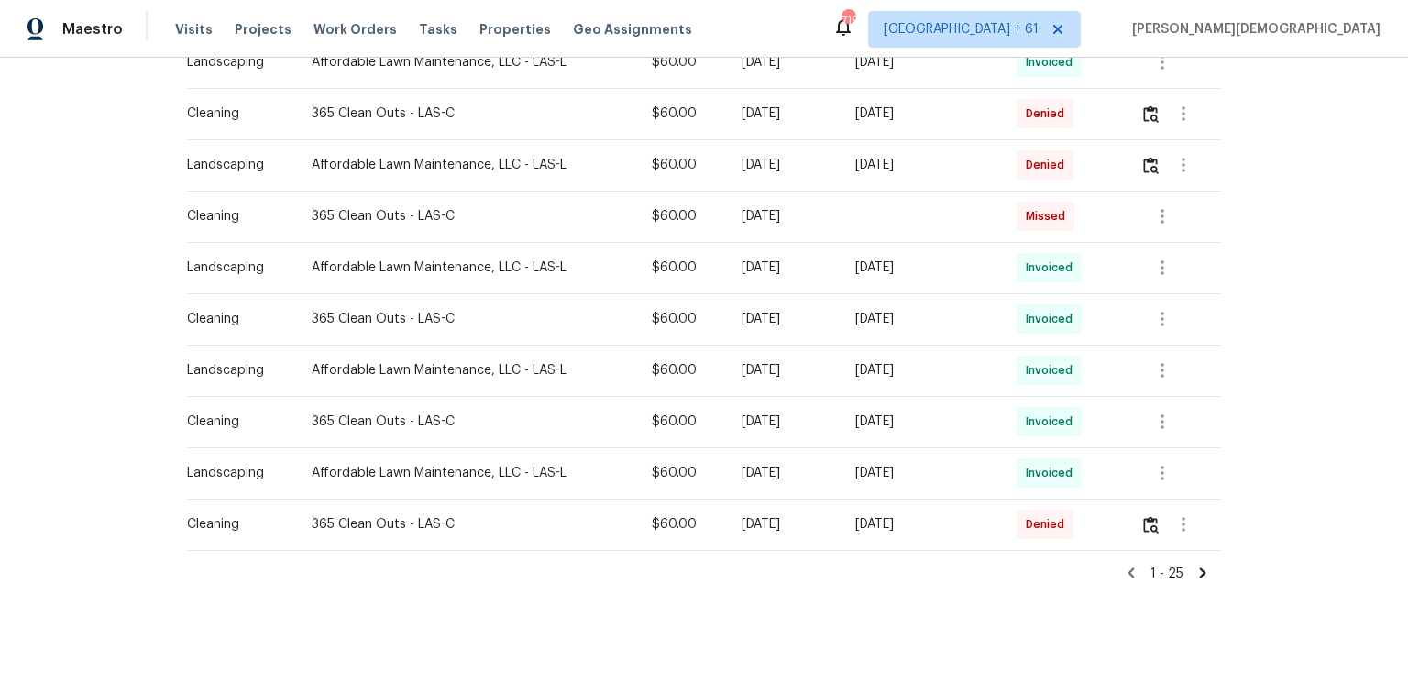
click at [1001, 463] on icon at bounding box center [1131, 573] width 16 height 16
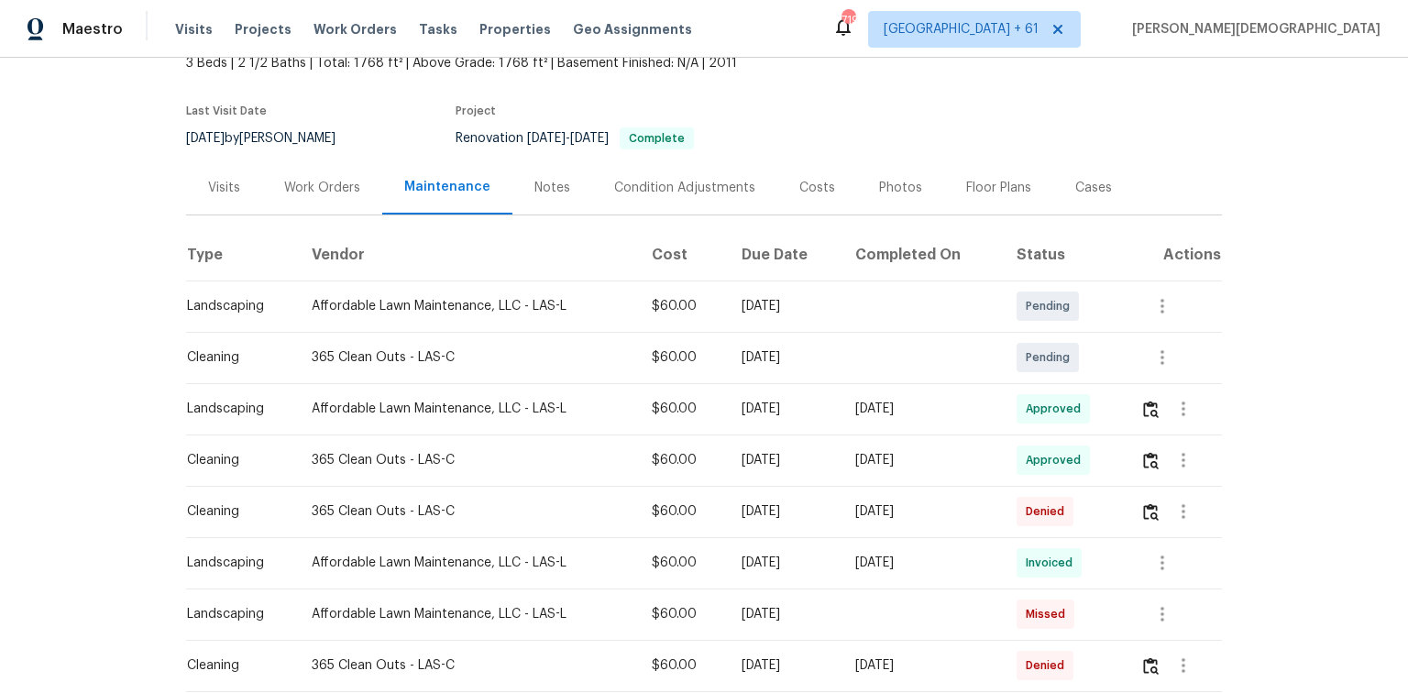
scroll to position [0, 0]
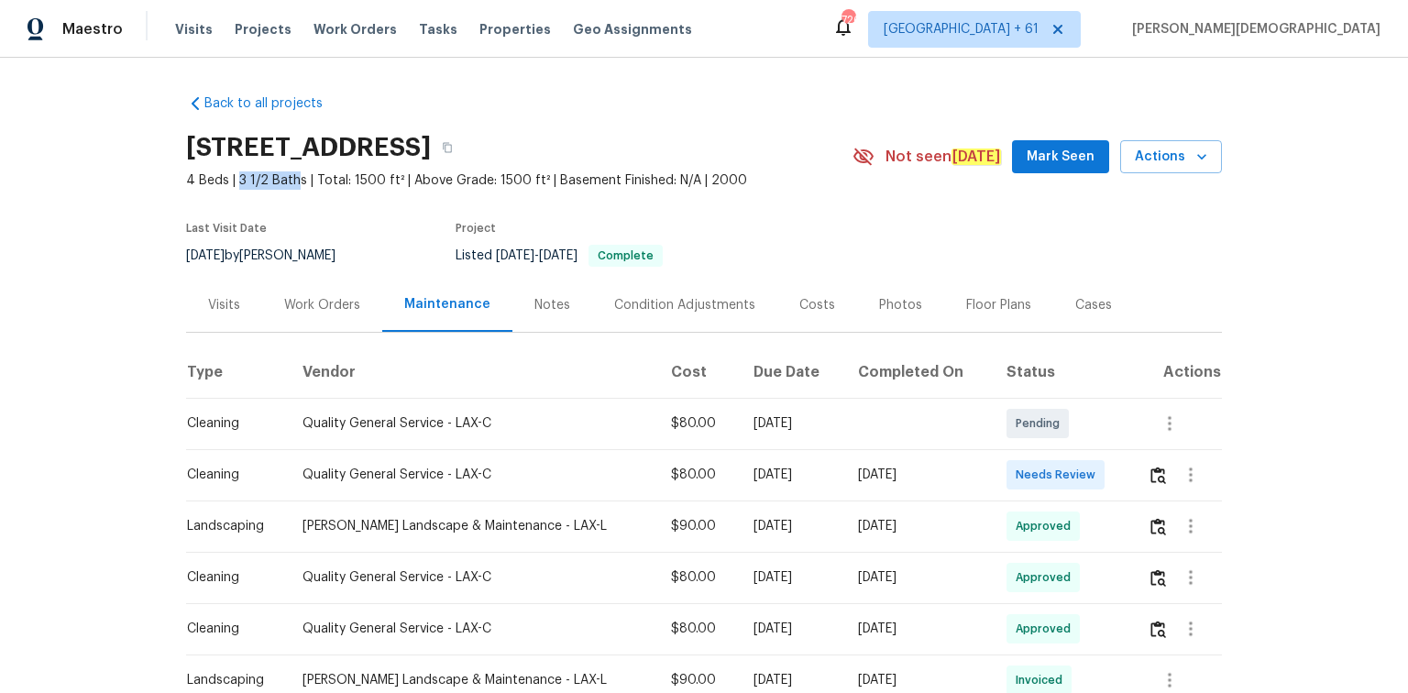
drag, startPoint x: 230, startPoint y: 175, endPoint x: 280, endPoint y: 174, distance: 50.4
click at [280, 174] on span "4 Beds | 3 1/2 Baths | Total: 1500 ft² | Above Grade: 1500 ft² | Basement Finis…" at bounding box center [519, 180] width 666 height 18
click at [924, 251] on section "[STREET_ADDRESS] 4 Beds | 3 1/2 Baths | Total: 1500 ft² | Above Grade: 1500 ft²…" at bounding box center [704, 201] width 1036 height 154
click at [874, 150] on icon at bounding box center [863, 156] width 20 height 17
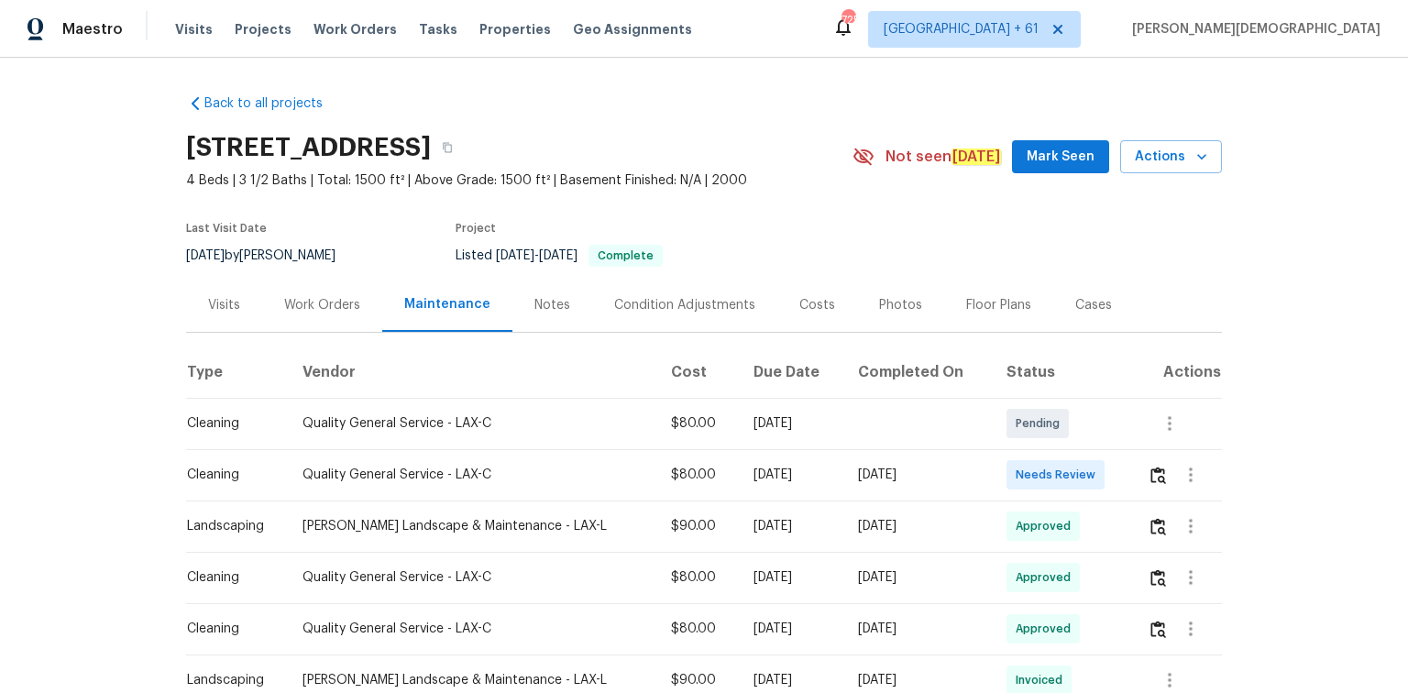
click at [874, 151] on icon at bounding box center [863, 157] width 22 height 22
click at [912, 249] on section "[STREET_ADDRESS] 4 Beds | 3 1/2 Baths | Total: 1500 ft² | Above Grade: 1500 ft²…" at bounding box center [704, 201] width 1036 height 154
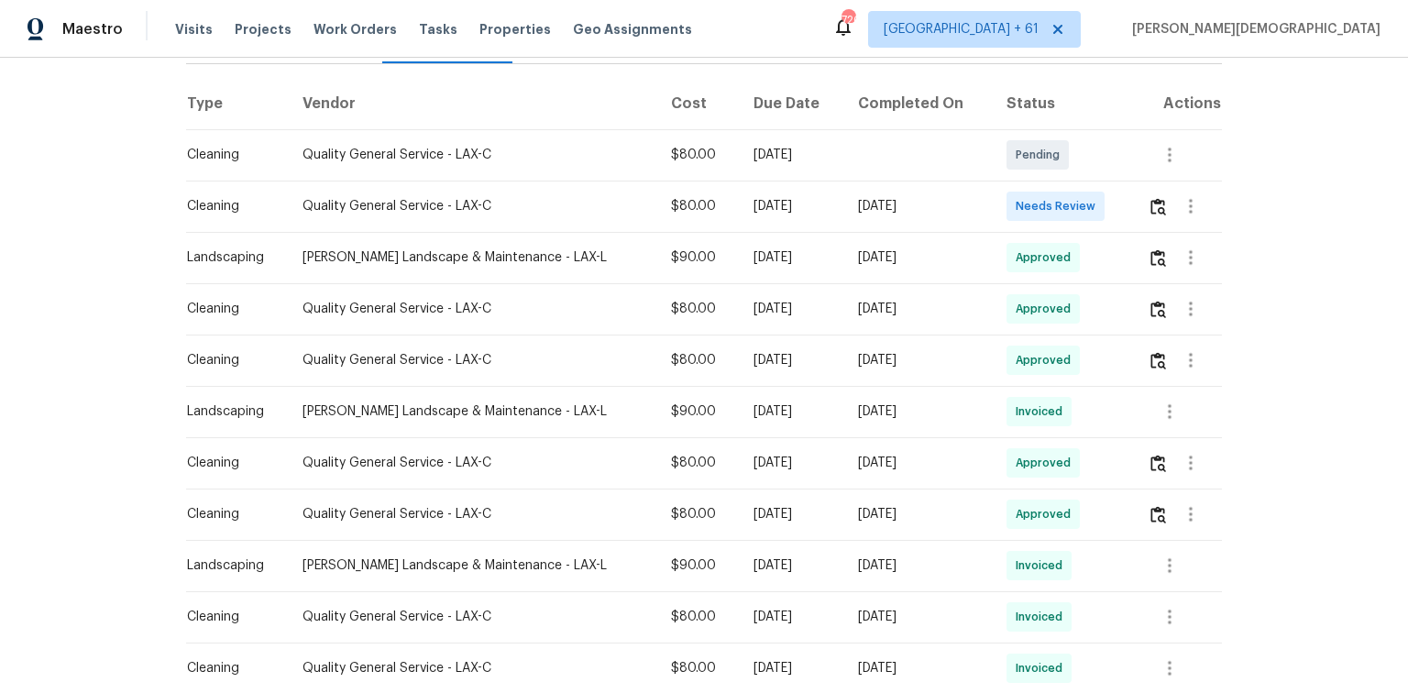
scroll to position [293, 0]
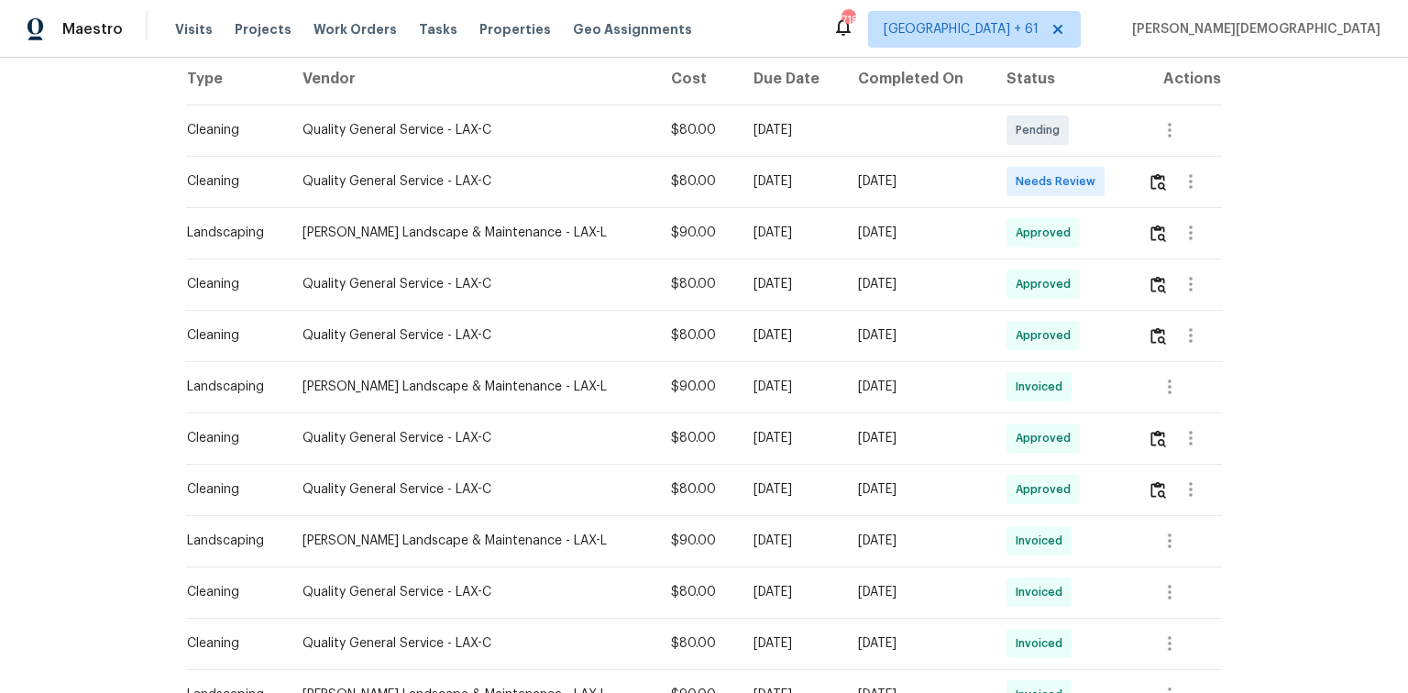
drag, startPoint x: 1407, startPoint y: 671, endPoint x: 1259, endPoint y: 152, distance: 539.7
click at [1001, 152] on div "Back to all projects 15232 Foothill Blvd Unit 111, Sylmar, CA 91342 4 Beds | 3 …" at bounding box center [704, 375] width 1408 height 635
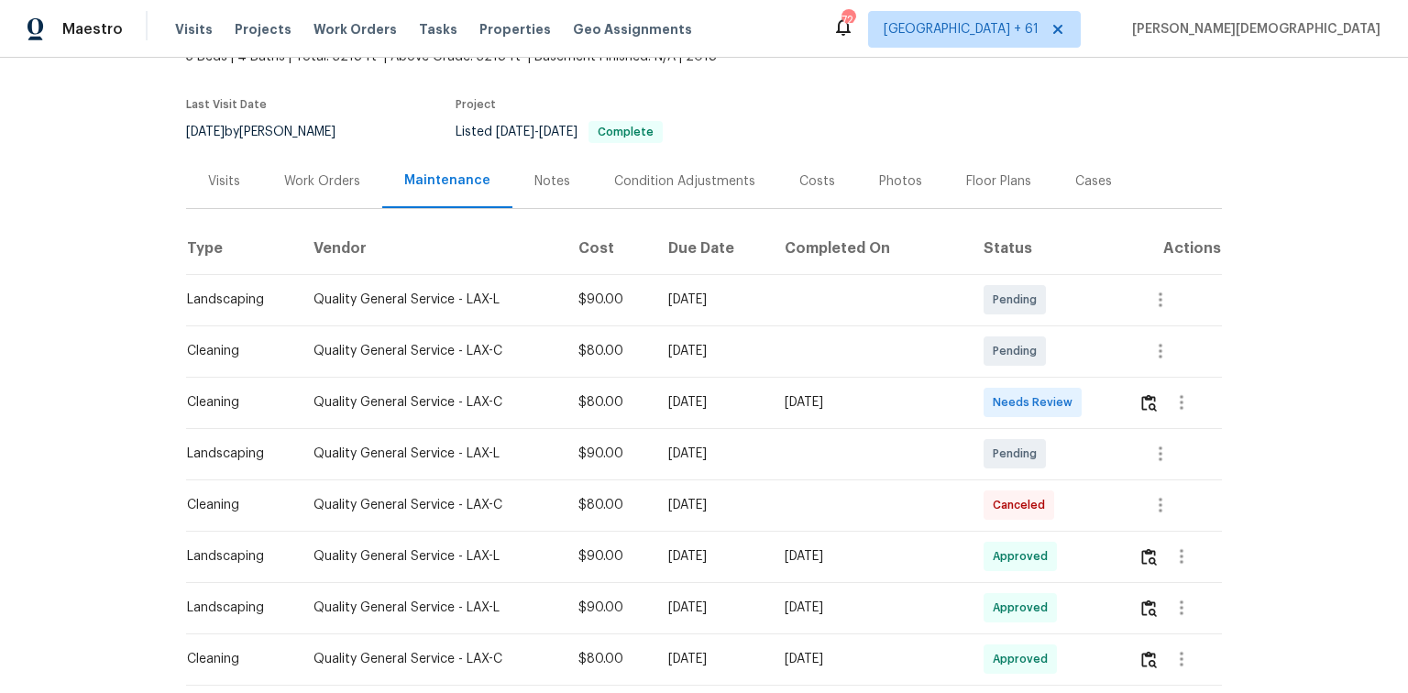
scroll to position [147, 0]
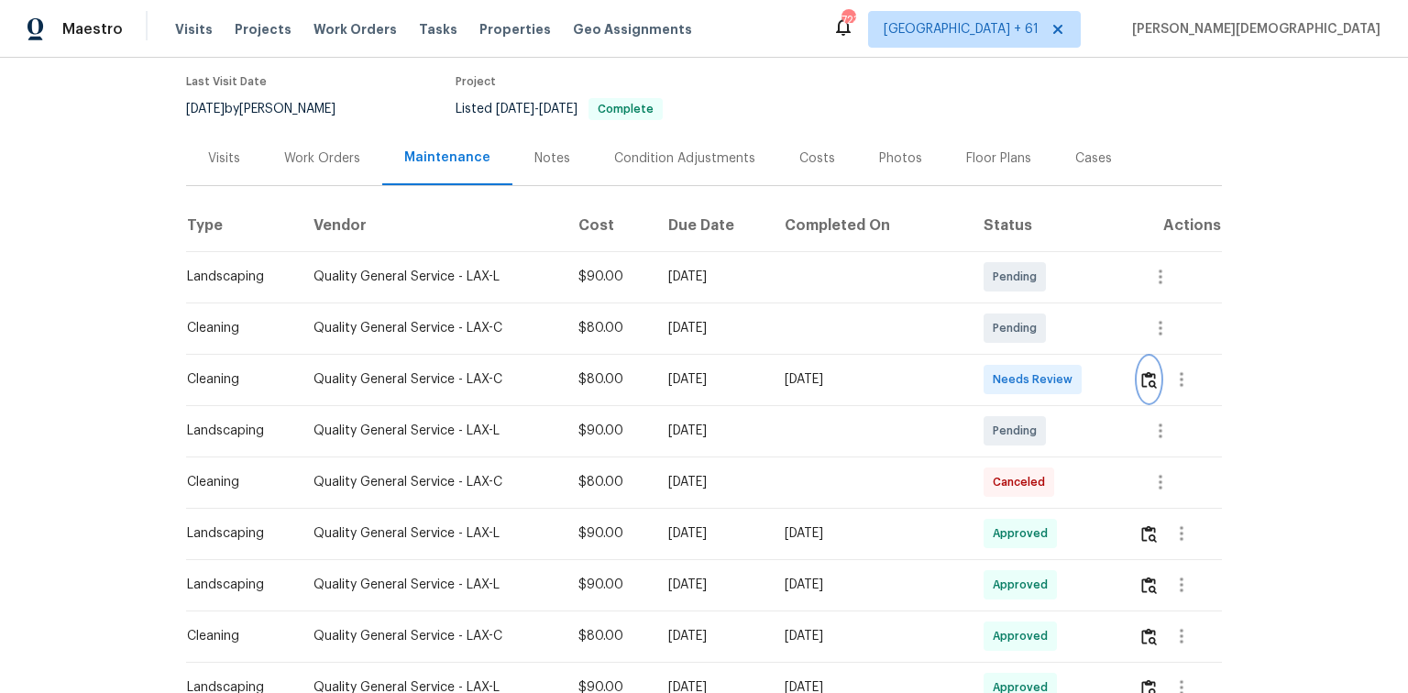
click at [1001, 357] on button "button" at bounding box center [1148, 379] width 21 height 44
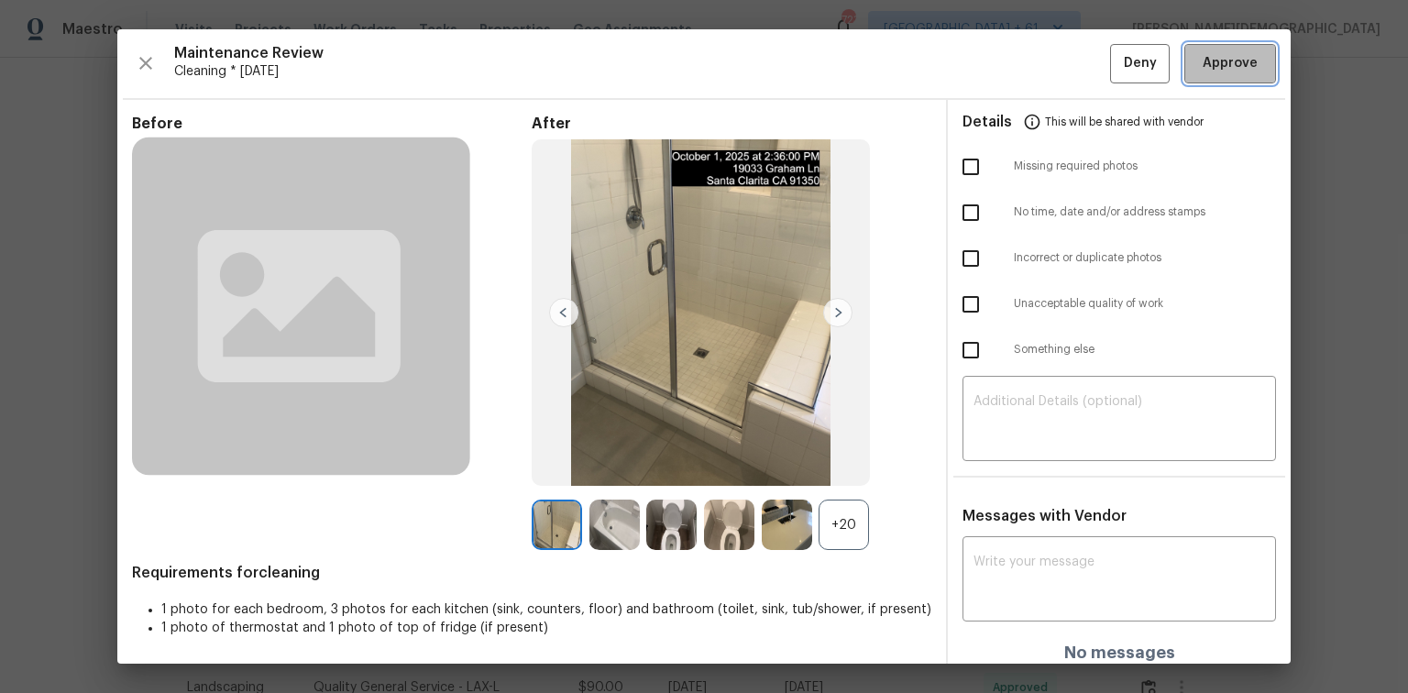
click at [1001, 47] on button "Approve" at bounding box center [1230, 63] width 92 height 39
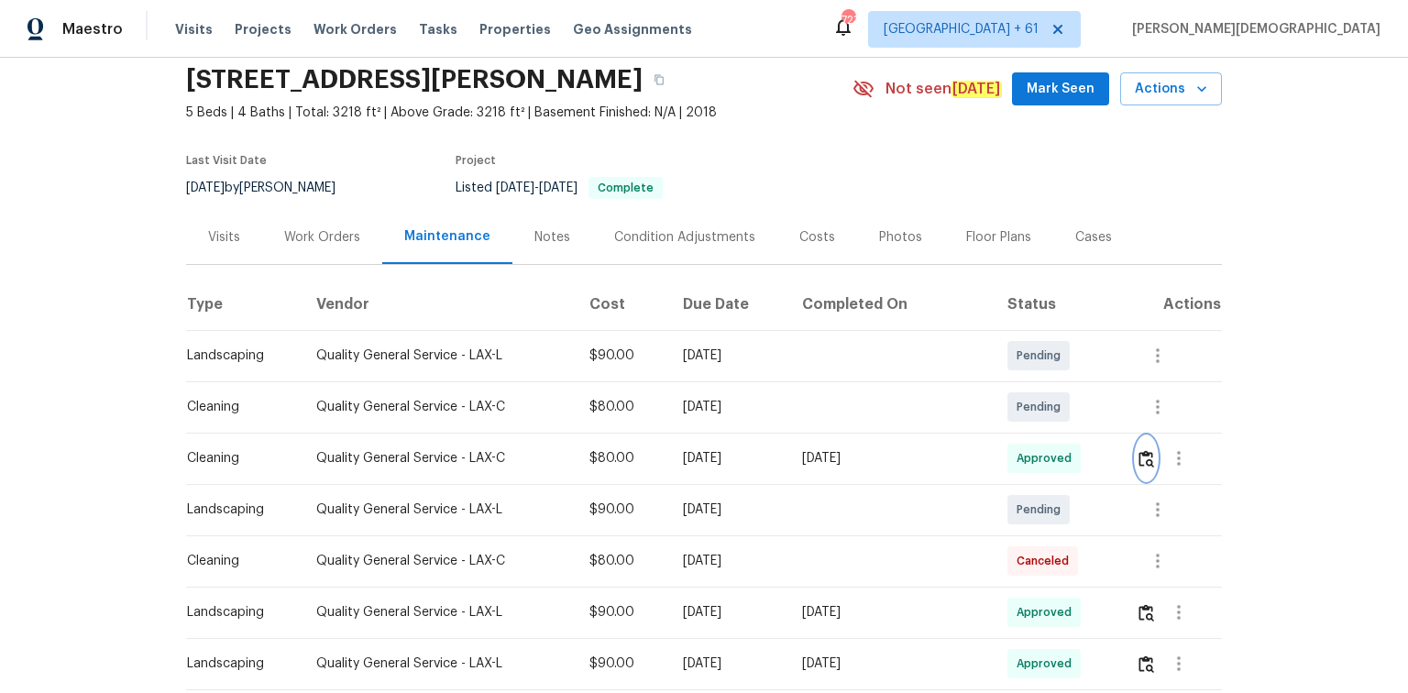
scroll to position [0, 0]
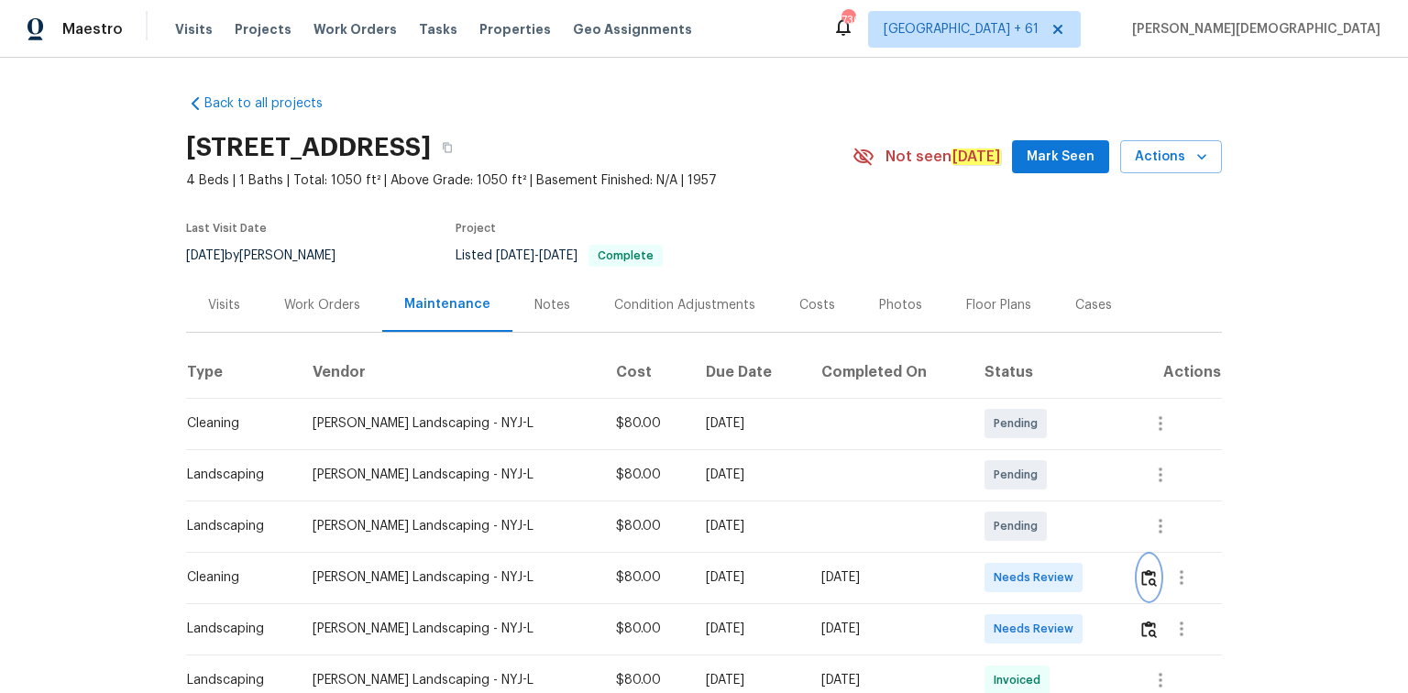
click at [1001, 463] on button "button" at bounding box center [1148, 577] width 21 height 44
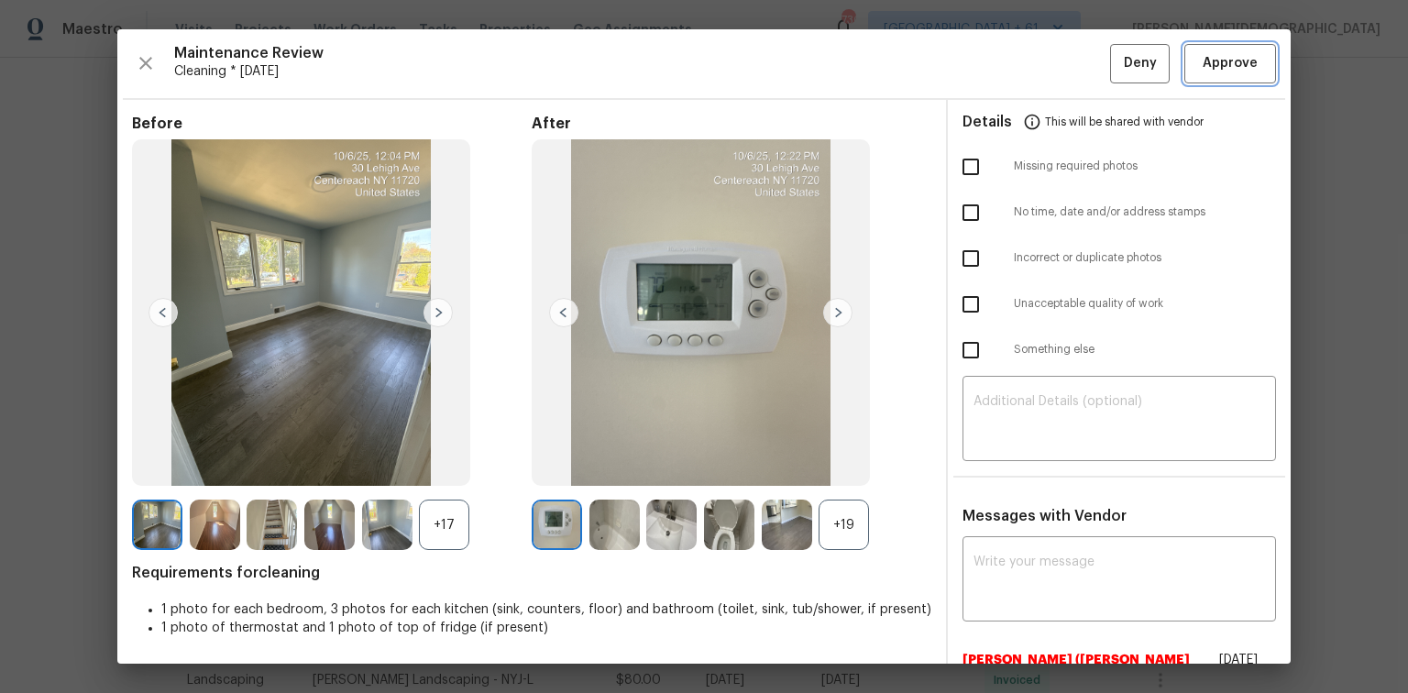
click at [1001, 71] on span "Approve" at bounding box center [1230, 63] width 55 height 23
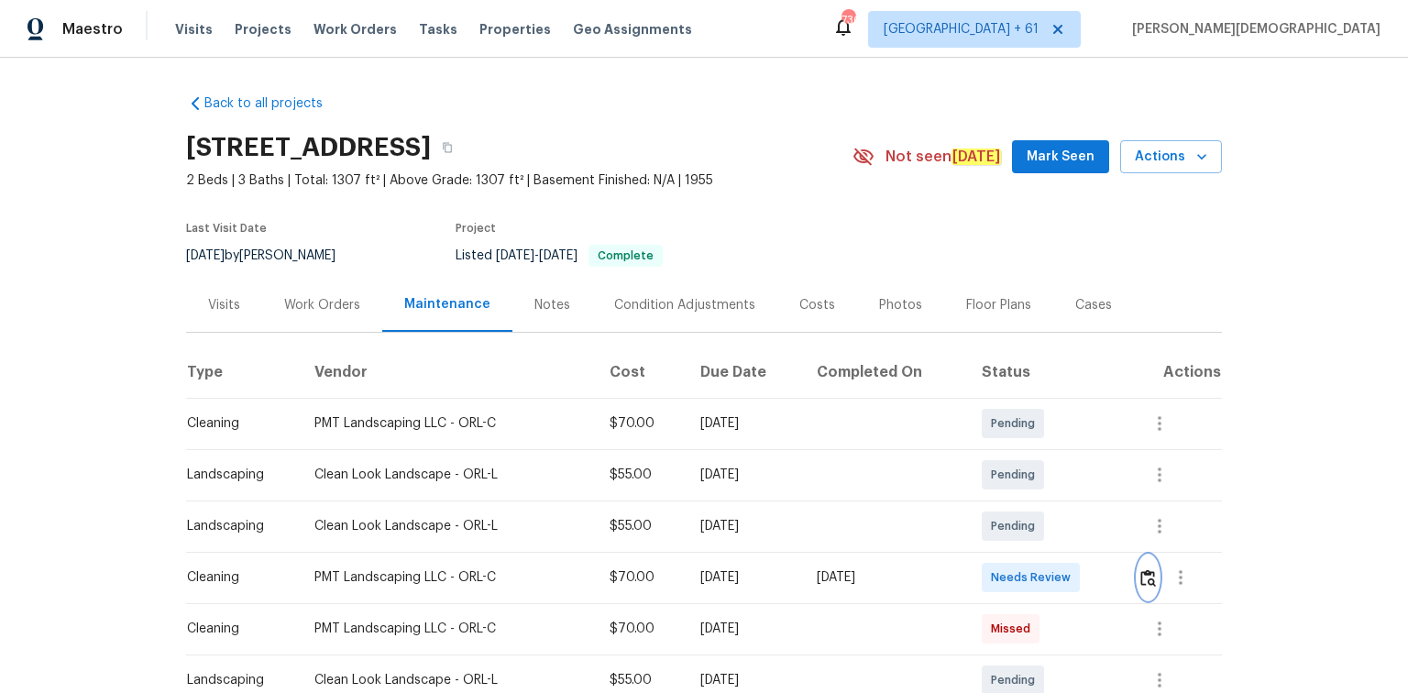
click at [1001, 463] on img "button" at bounding box center [1148, 577] width 16 height 17
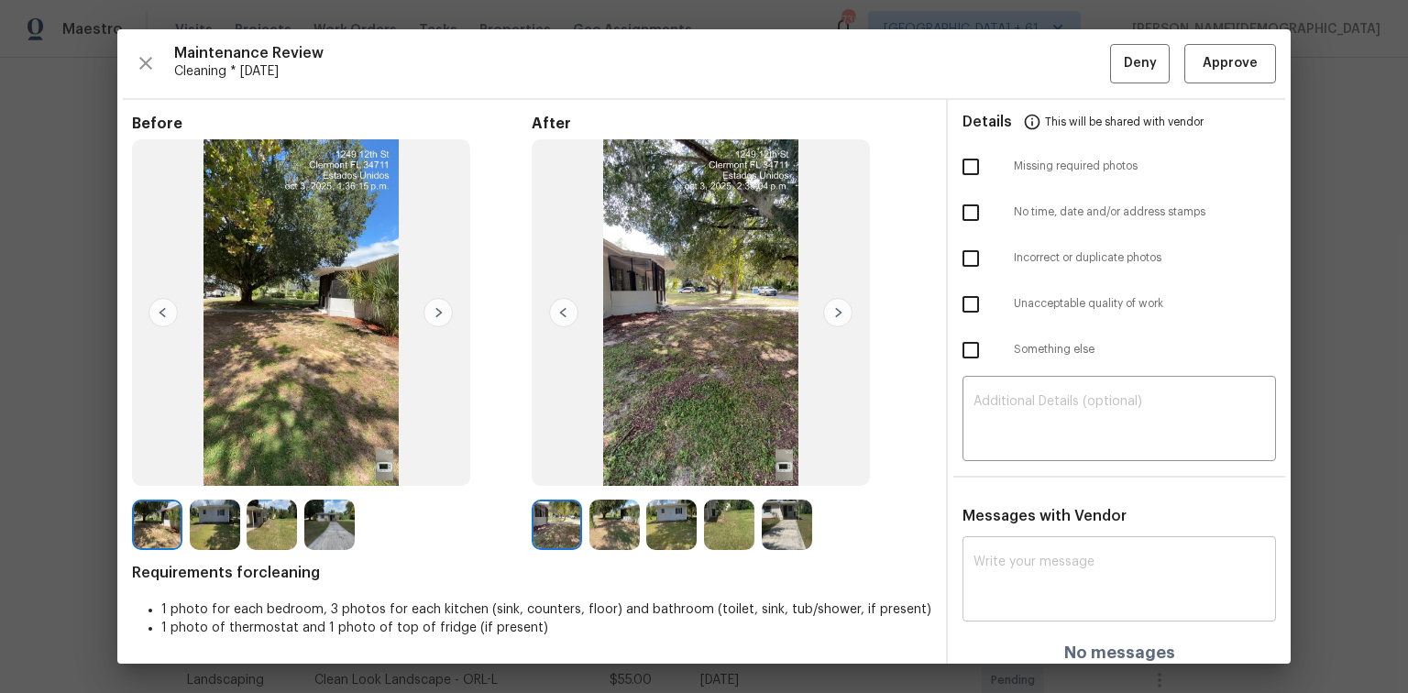
click at [1001, 463] on textarea at bounding box center [1118, 580] width 291 height 51
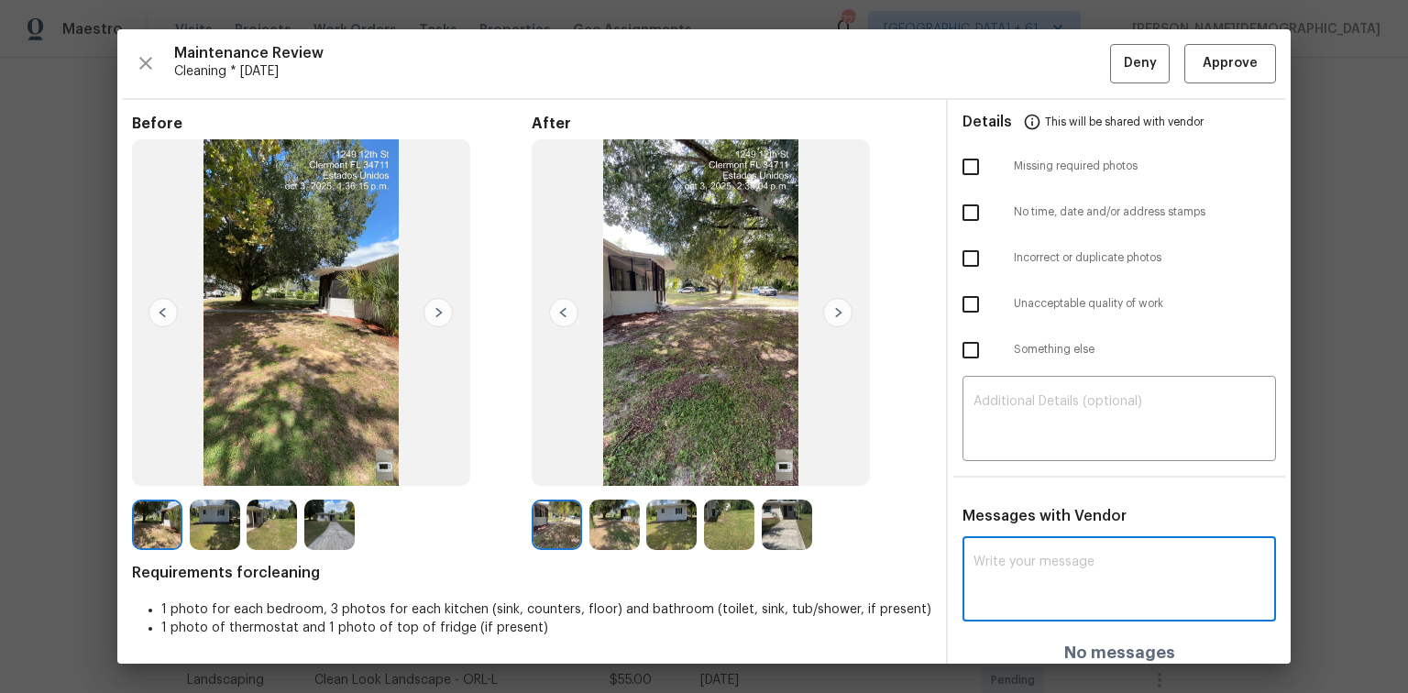
click at [1001, 463] on textarea at bounding box center [1118, 580] width 291 height 51
paste textarea "Maintenance Audit Team: Hello! Unfortunately, this cleaning visit completed on …"
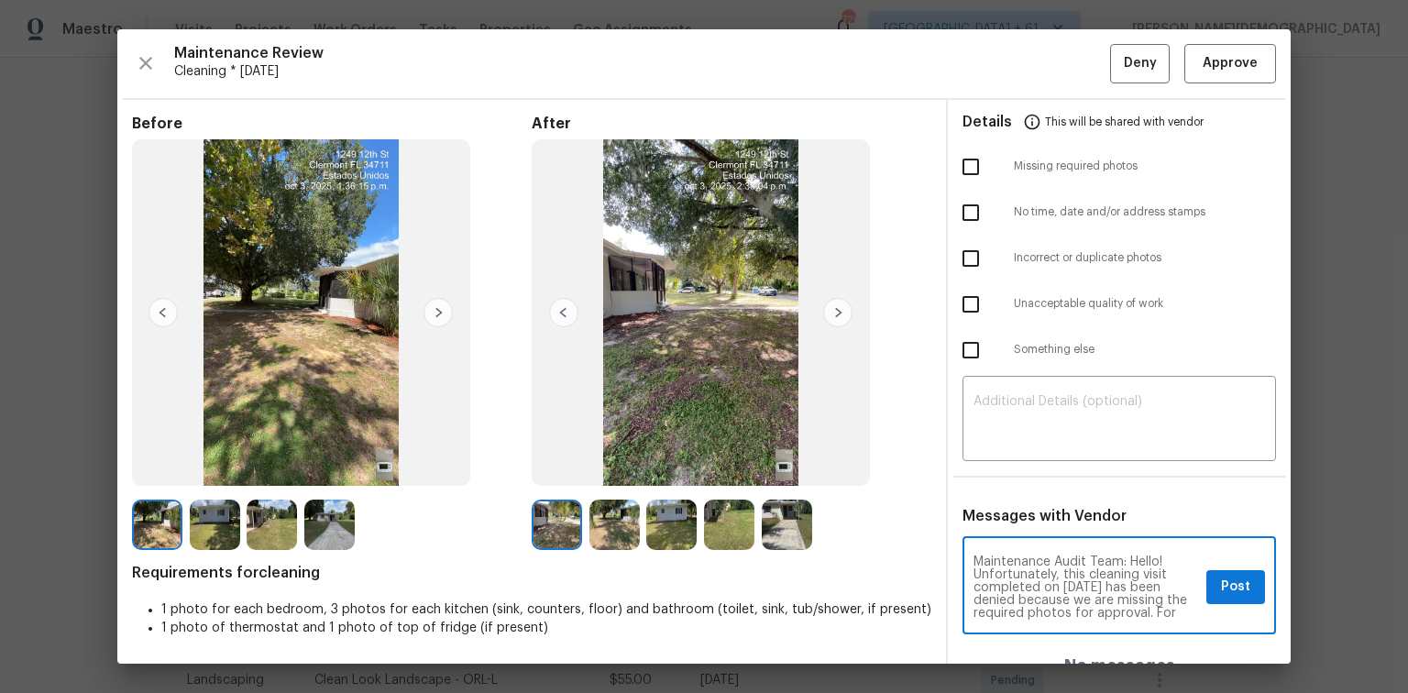
scroll to position [52, 0]
type textarea "Maintenance Audit Team: Hello! Unfortunately, this cleaning visit completed on …"
click at [1001, 421] on textarea at bounding box center [1118, 420] width 291 height 51
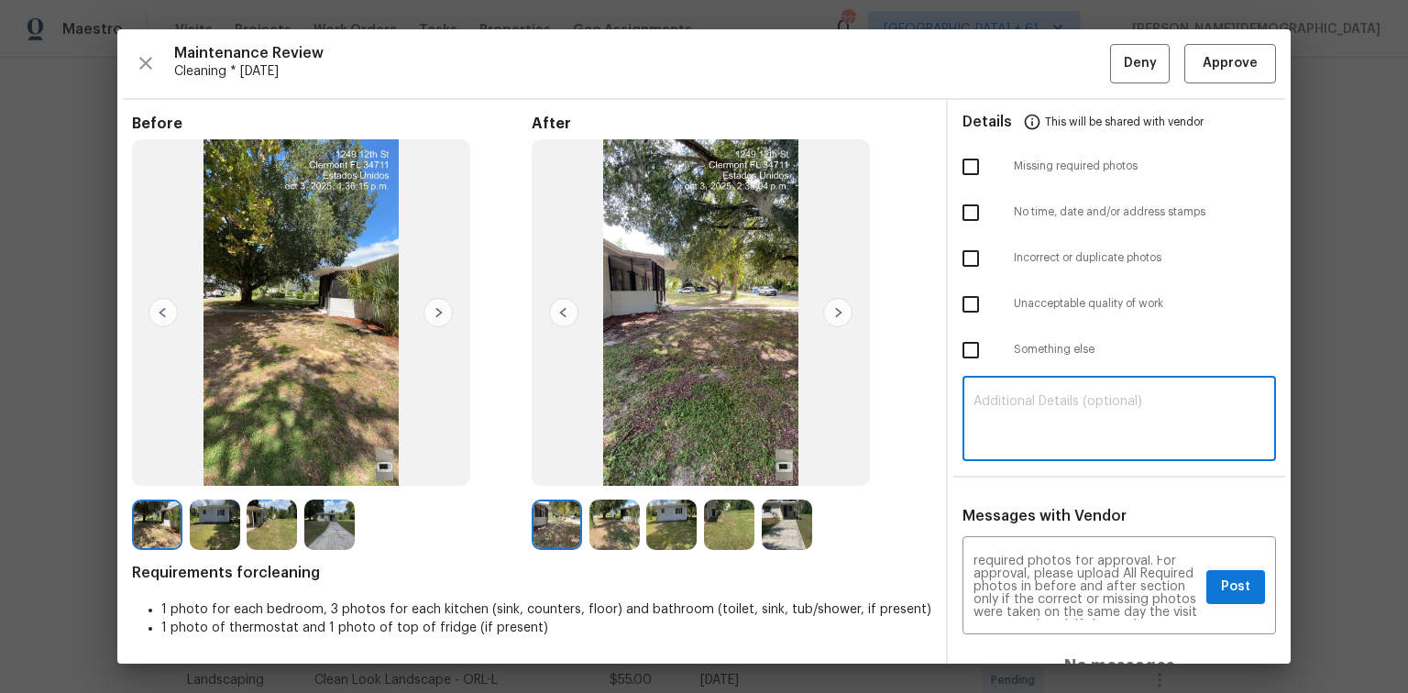
paste textarea "Maintenance Audit Team: Hello! Unfortunately, this cleaning visit completed on …"
type textarea "Maintenance Audit Team: Hello! Unfortunately, this cleaning visit completed on …"
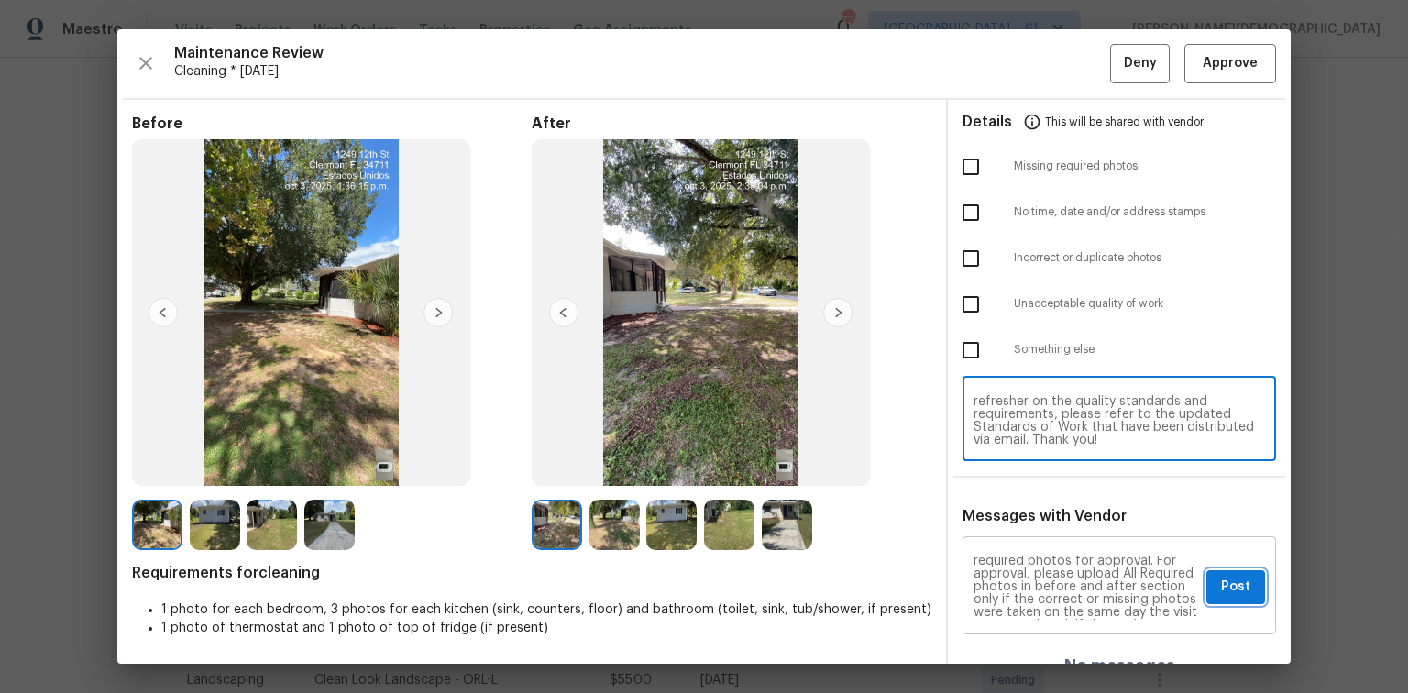
click at [1001, 463] on button "Post" at bounding box center [1235, 587] width 59 height 34
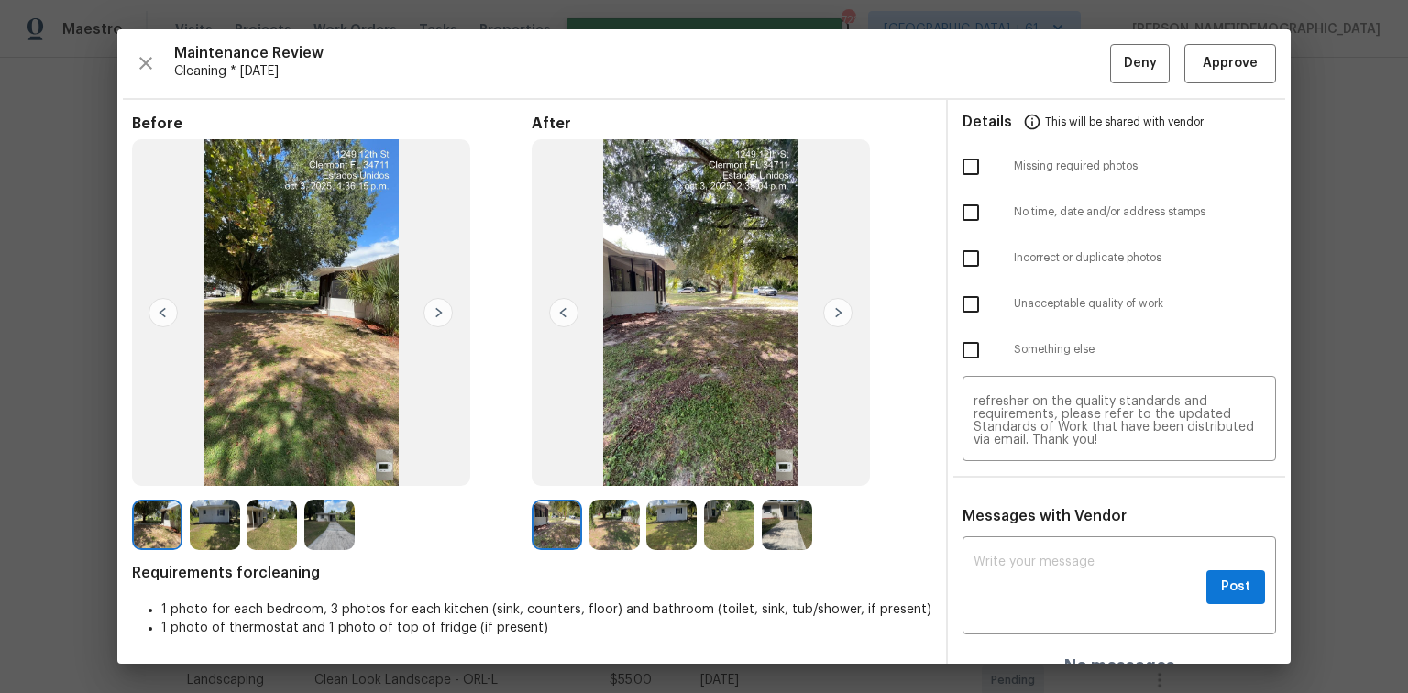
scroll to position [0, 0]
click at [968, 170] on input "checkbox" at bounding box center [970, 167] width 38 height 38
checkbox input "true"
click at [1001, 74] on button "Deny" at bounding box center [1140, 63] width 60 height 39
